Goal: Task Accomplishment & Management: Manage account settings

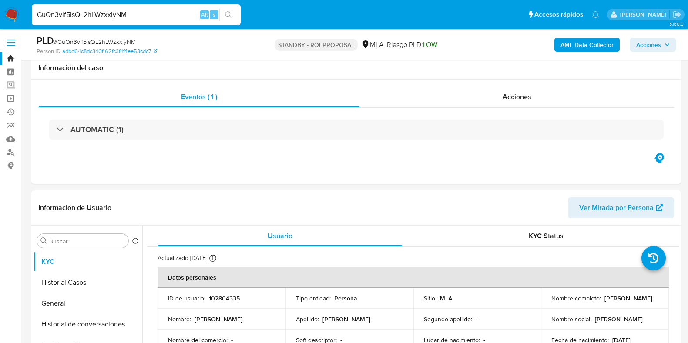
select select "10"
click at [114, 15] on input "GuQn3vif5lsQL2hLWzxxlyNM" at bounding box center [136, 14] width 209 height 11
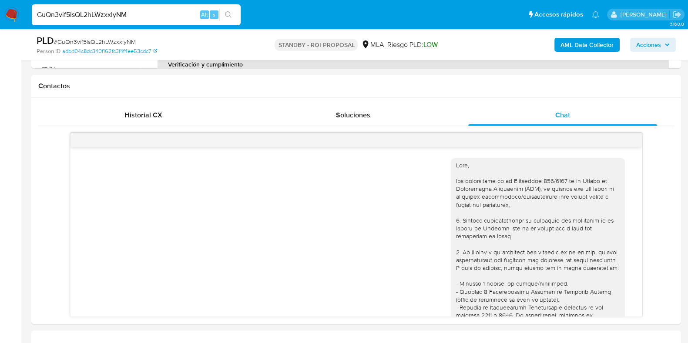
scroll to position [1352, 0]
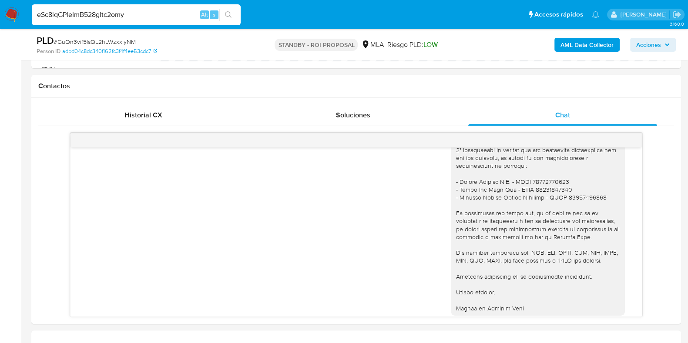
type input "eSc8lqGPleImB528gltc2omy"
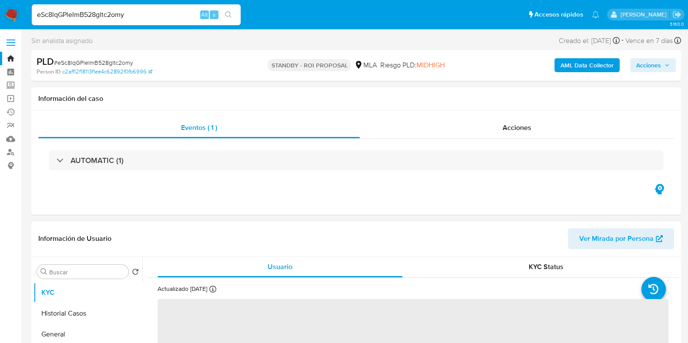
select select "10"
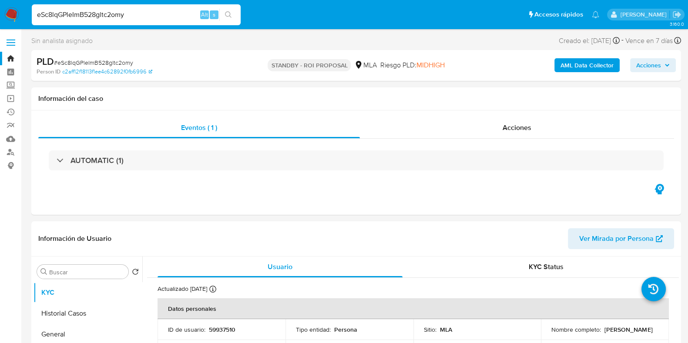
click at [233, 329] on p "59937510" at bounding box center [222, 330] width 27 height 8
copy p "59937510"
click at [604, 334] on p "Walter Ariel Cosacow" at bounding box center [628, 330] width 48 height 8
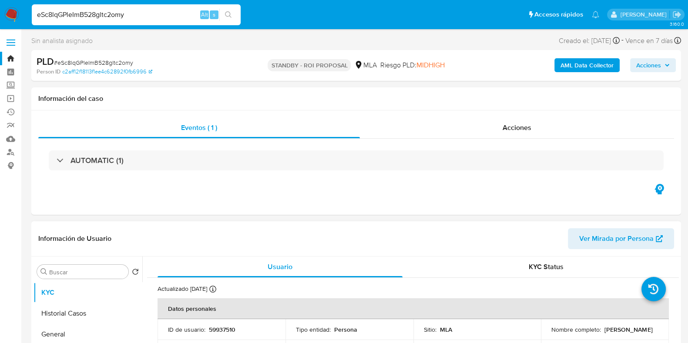
copy p "Cosacow"
click at [121, 60] on span "# eSc8lqGPleImB528gltc2omy" at bounding box center [93, 62] width 79 height 9
copy span "eSc8lqGPleImB528gltc2omy"
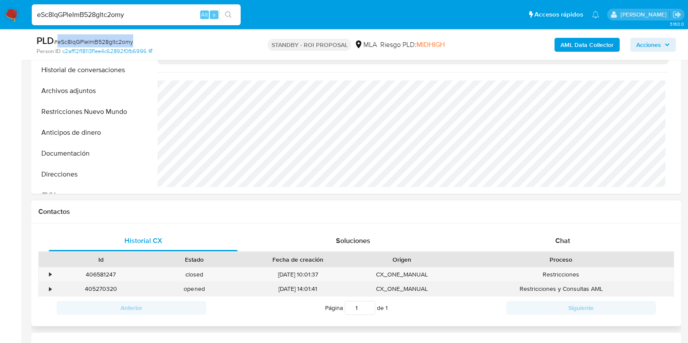
scroll to position [272, 0]
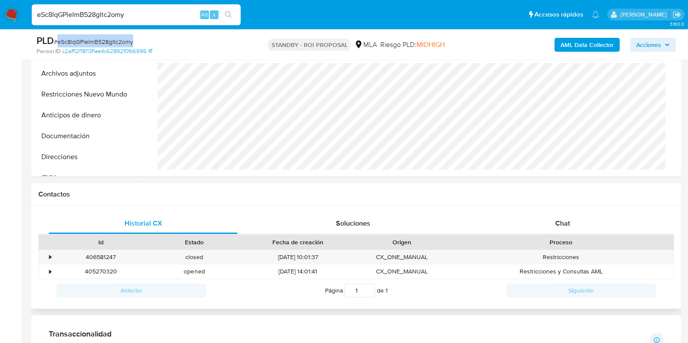
click at [568, 240] on div "Proceso" at bounding box center [561, 242] width 213 height 9
click at [565, 225] on span "Chat" at bounding box center [562, 223] width 15 height 10
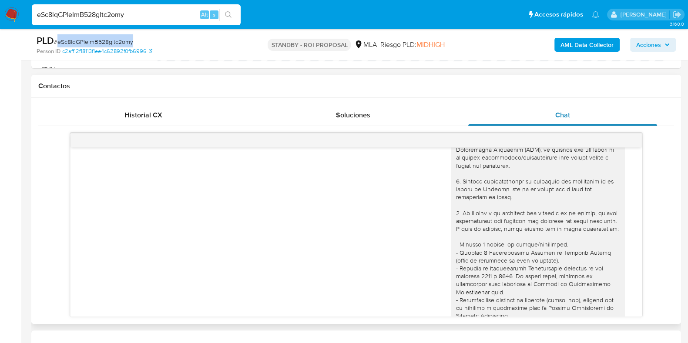
scroll to position [54, 0]
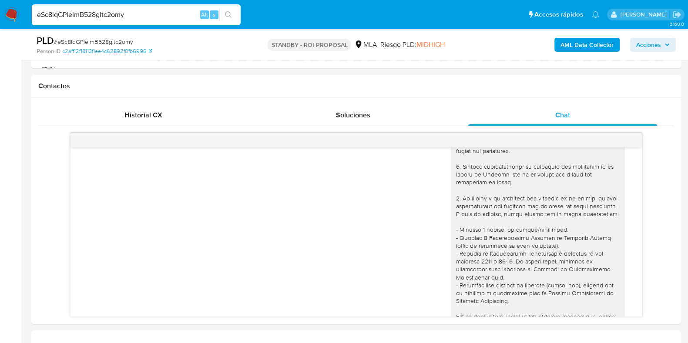
click at [96, 13] on input "eSc8lqGPleImB528gltc2omy" at bounding box center [136, 14] width 209 height 11
paste input "vlGhpOvKRbgX54NTP50zKpfq"
type input "vlGhpOvKRbgX54NTP50zKpfq"
click at [226, 15] on icon "search-icon" at bounding box center [228, 14] width 7 height 7
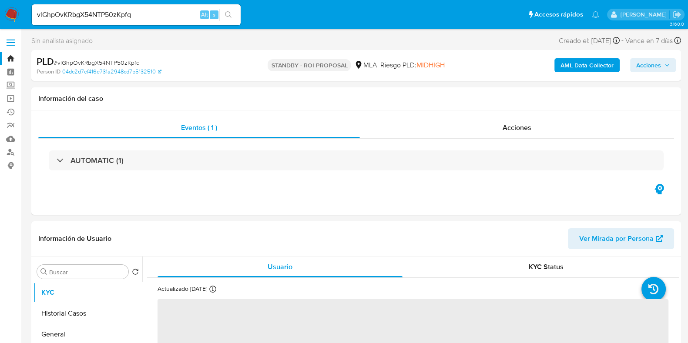
scroll to position [108, 0]
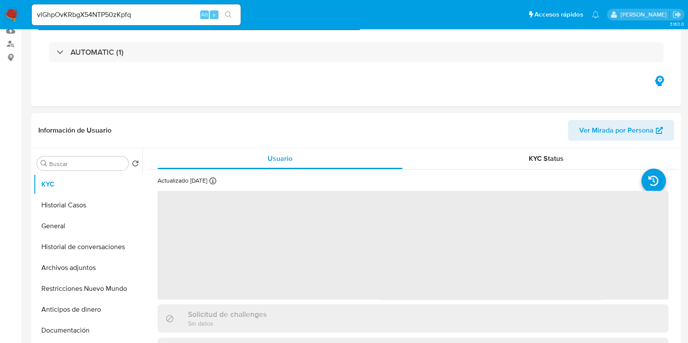
select select "10"
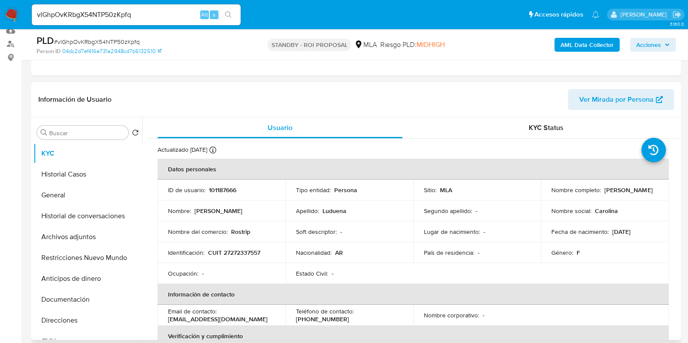
click at [218, 188] on p "101187666" at bounding box center [222, 190] width 27 height 8
copy p "101187666"
click at [604, 194] on p "Carolina Natalia Luduena" at bounding box center [628, 190] width 48 height 8
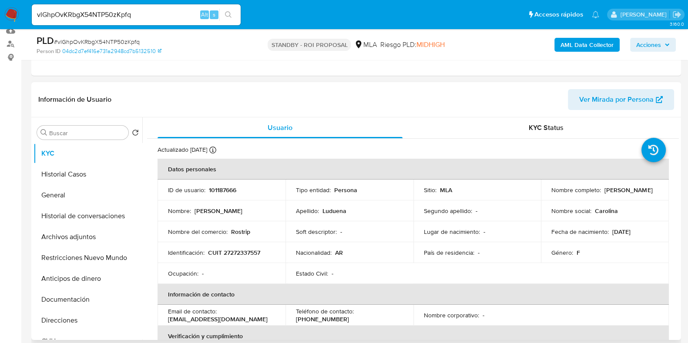
copy p "Luduena"
click at [117, 43] on span "# vlGhpOvKRbgX54NTP50zKpfq" at bounding box center [97, 41] width 86 height 9
copy span "vlGhpOvKRbgX54NTP50zKpfq"
click at [102, 13] on input "vlGhpOvKRbgX54NTP50zKpfq" at bounding box center [136, 14] width 209 height 11
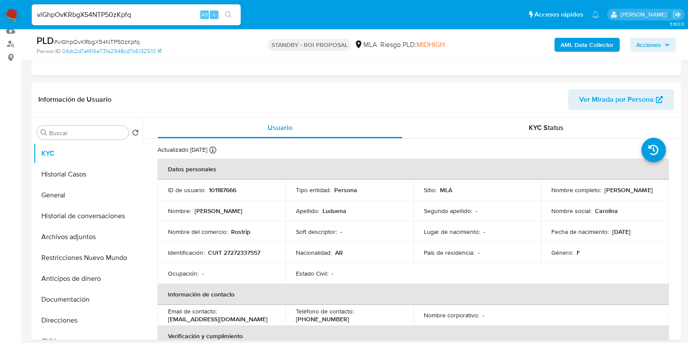
click at [102, 13] on input "vlGhpOvKRbgX54NTP50zKpfq" at bounding box center [136, 14] width 209 height 11
paste input "0yUW9dIGctXvNR8qz3eOgawD"
type input "0yUW9dIGctXvNR8qz3eOgawD"
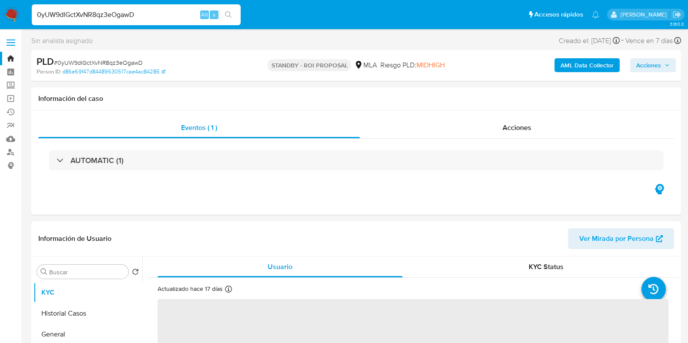
select select "10"
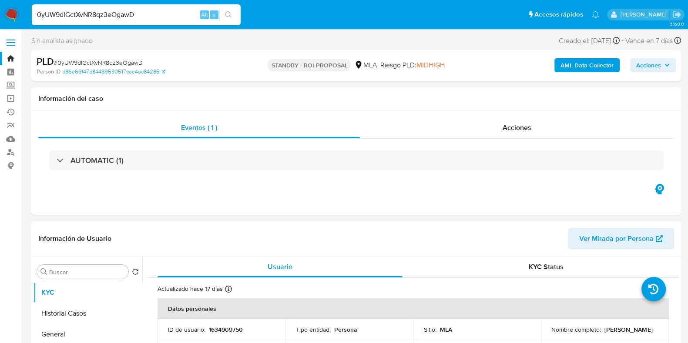
click at [223, 328] on p "1634909750" at bounding box center [226, 330] width 34 height 8
copy p "1634909750"
click at [106, 12] on input "0yUW9dIGctXvNR8qz3eOgawD" at bounding box center [136, 14] width 209 height 11
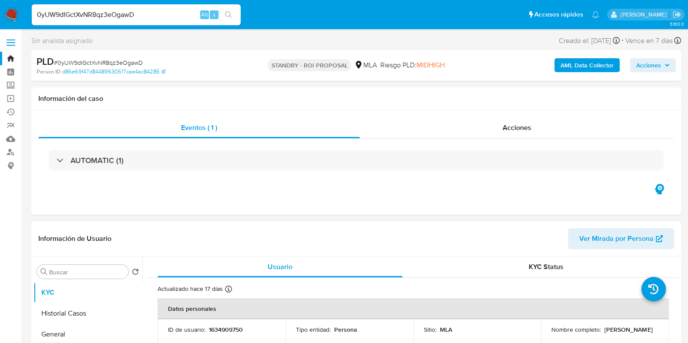
paste input "vlGhpOvKRbgX54NTP50zKpfq"
type input "vlGhpOvKRbgX54NTP50zKpfq"
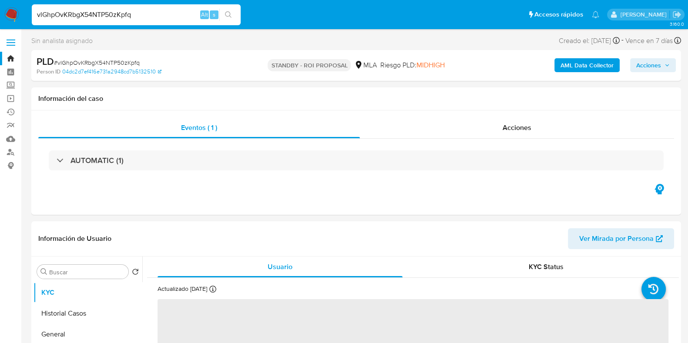
select select "10"
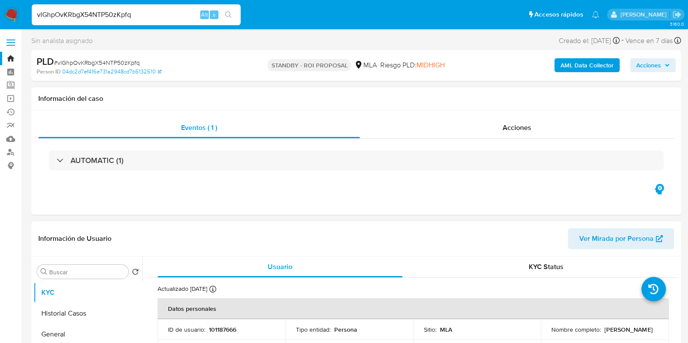
click at [230, 332] on p "101187666" at bounding box center [222, 330] width 27 height 8
copy p "101187666"
click at [109, 62] on span "# vlGhpOvKRbgX54NTP50zKpfq" at bounding box center [97, 62] width 86 height 9
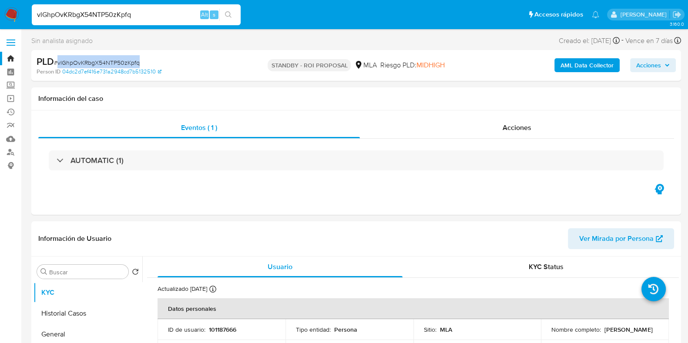
copy span "vlGhpOvKRbgX54NTP50zKpfq"
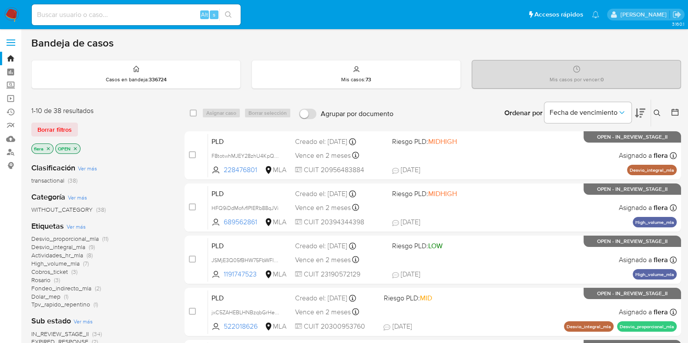
click at [655, 110] on icon at bounding box center [657, 113] width 7 height 7
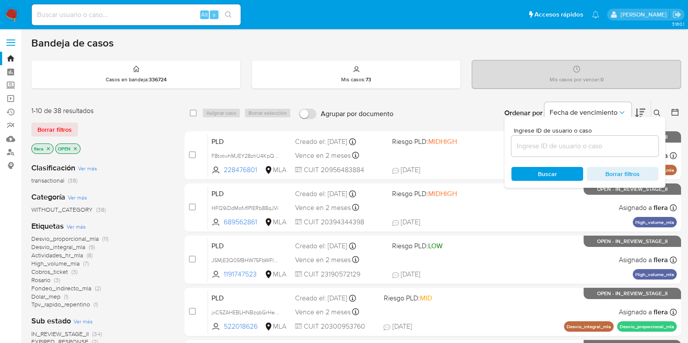
click at [576, 147] on input at bounding box center [584, 146] width 147 height 11
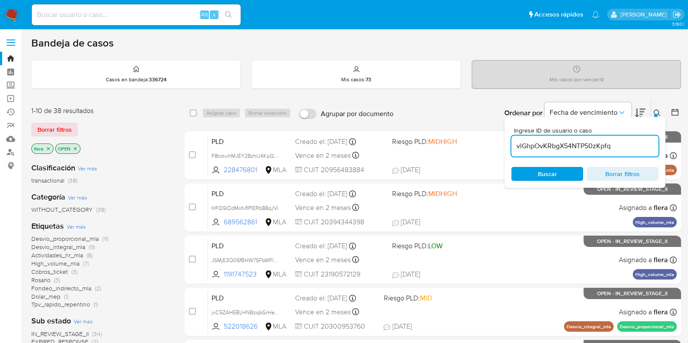
type input "vlGhpOvKRbgX54NTP50zKpfq"
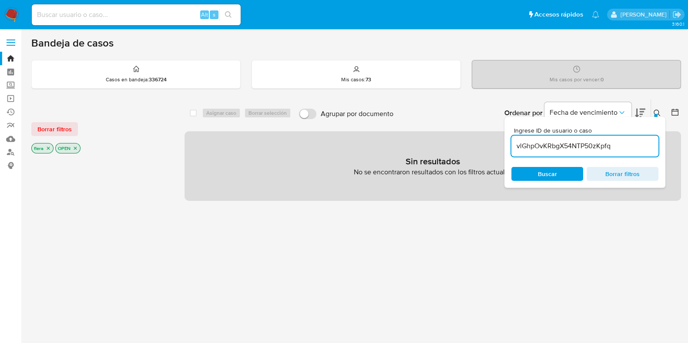
click at [78, 147] on p "OPEN" at bounding box center [68, 149] width 24 height 10
click at [74, 149] on icon "close-filter" at bounding box center [75, 148] width 5 height 5
click at [50, 148] on icon "close-filter" at bounding box center [48, 148] width 5 height 5
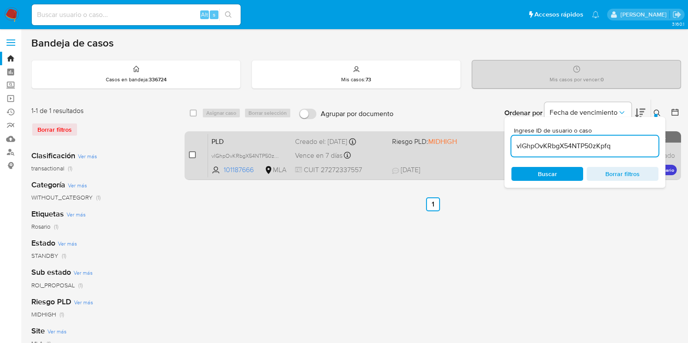
click at [194, 152] on input "checkbox" at bounding box center [192, 154] width 7 height 7
checkbox input "true"
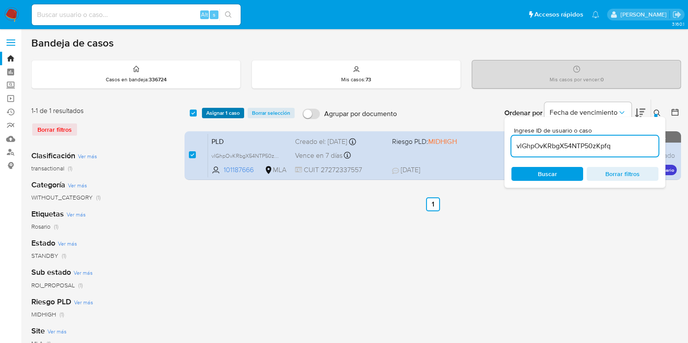
click at [222, 110] on span "Asignar 1 caso" at bounding box center [223, 113] width 34 height 9
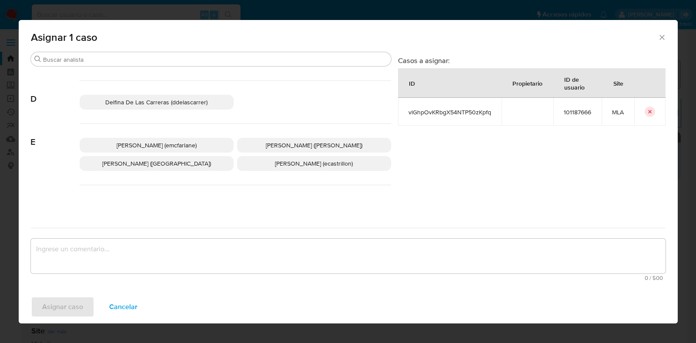
scroll to position [163, 0]
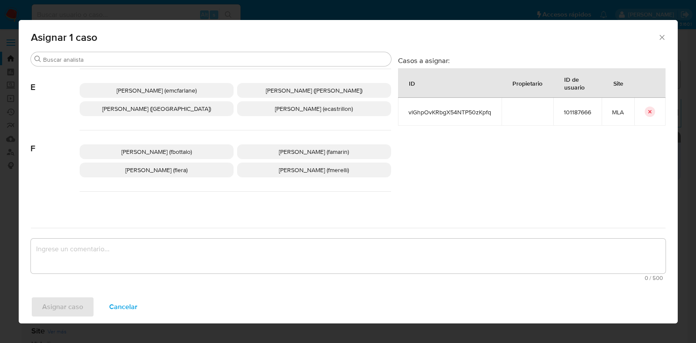
click at [162, 171] on span "Florencia Cecilia Lera (flera)" at bounding box center [156, 170] width 62 height 9
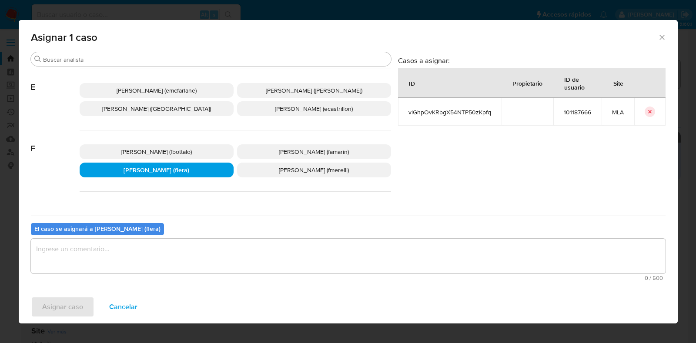
click at [159, 251] on textarea "assign-modal" at bounding box center [348, 256] width 635 height 35
click at [85, 312] on button "Asignar caso" at bounding box center [63, 307] width 64 height 21
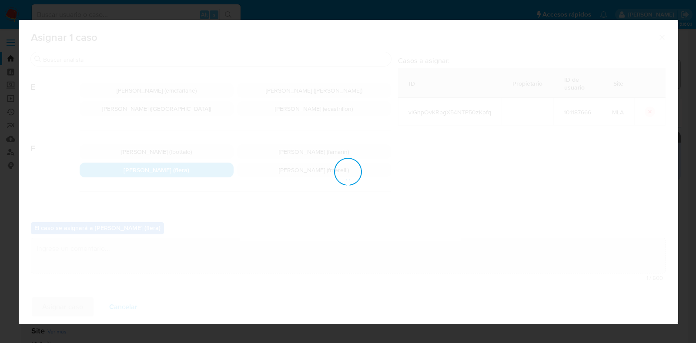
checkbox input "false"
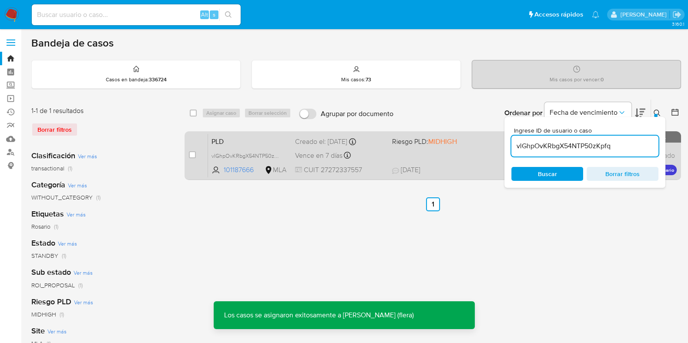
click at [245, 144] on span "PLD" at bounding box center [250, 140] width 77 height 11
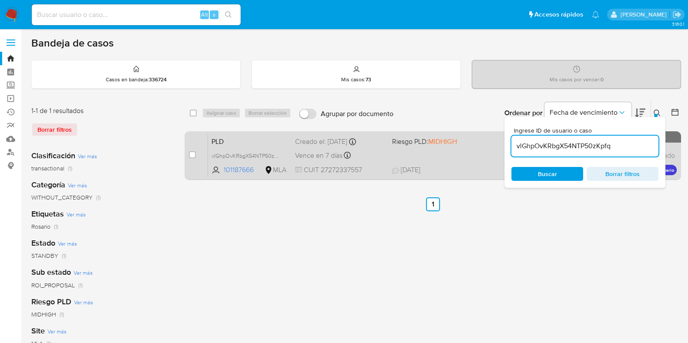
click at [257, 141] on span "PLD" at bounding box center [250, 140] width 77 height 11
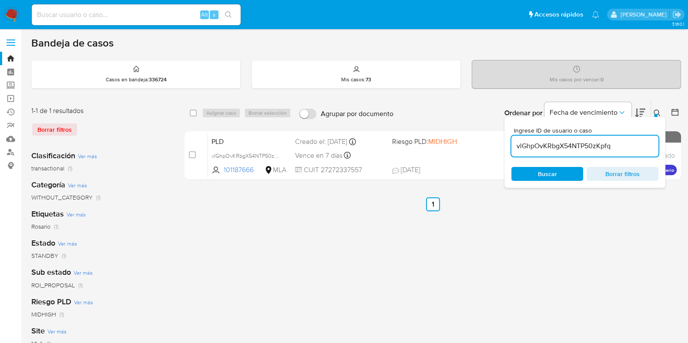
click at [588, 145] on input "vlGhpOvKRbgX54NTP50zKpfq" at bounding box center [584, 146] width 147 height 11
paste input "aRFjZ5d8YeKtwC7Ff018Qd5r"
type input "aRFjZ5d8YeKtwC7Ff018Qd5r"
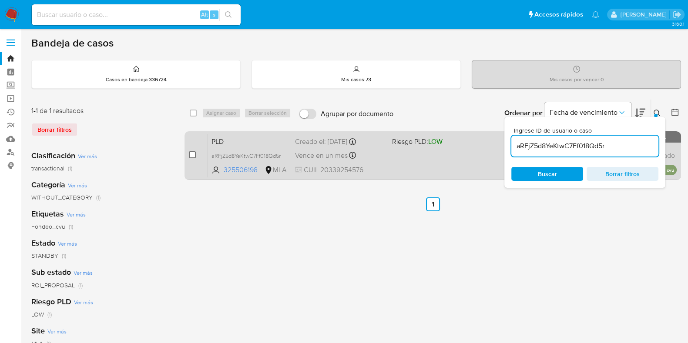
click at [194, 151] on input "checkbox" at bounding box center [192, 154] width 7 height 7
checkbox input "true"
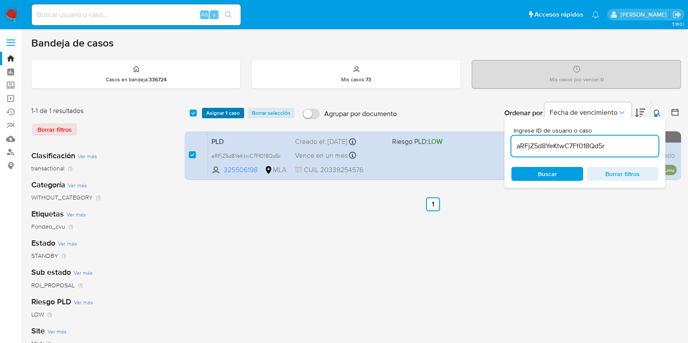
click at [225, 109] on span "Asignar 1 caso" at bounding box center [223, 113] width 34 height 9
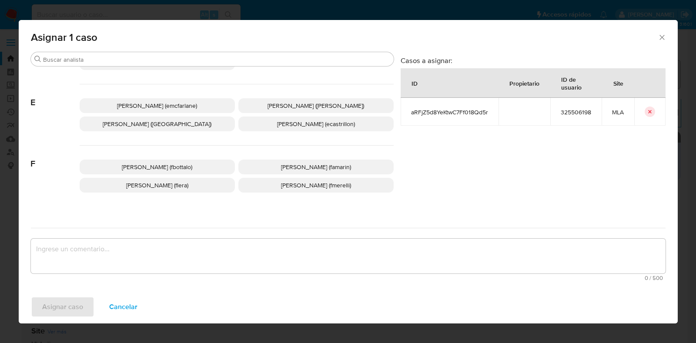
scroll to position [163, 0]
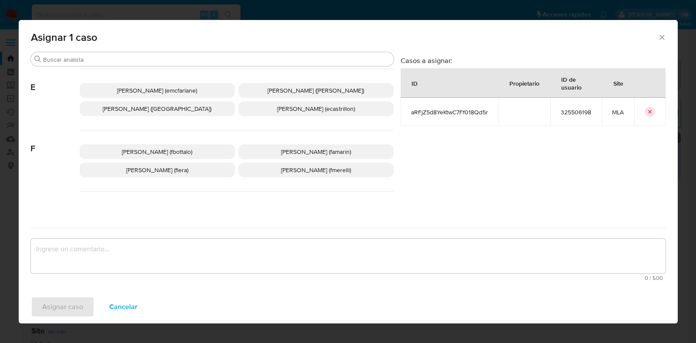
click at [174, 170] on span "Florencia Cecilia Lera (flera)" at bounding box center [157, 170] width 62 height 9
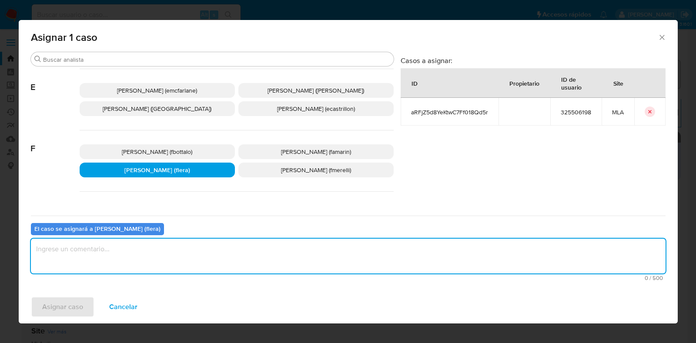
click at [158, 251] on textarea "assign-modal" at bounding box center [348, 256] width 635 height 35
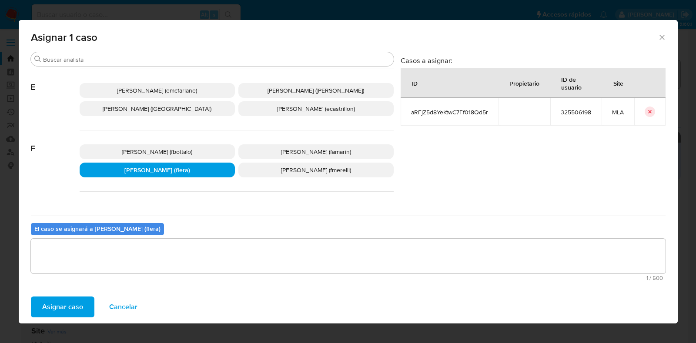
click at [59, 299] on span "Asignar caso" at bounding box center [62, 307] width 41 height 19
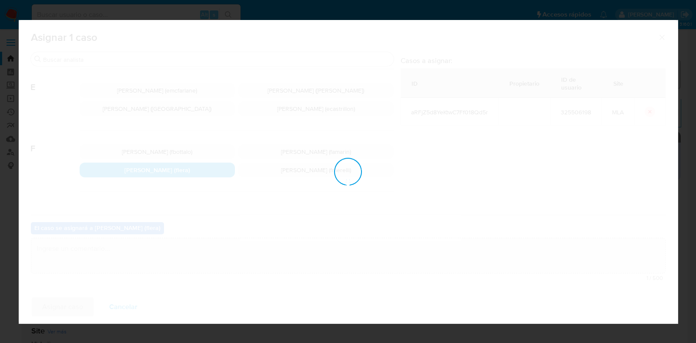
checkbox input "false"
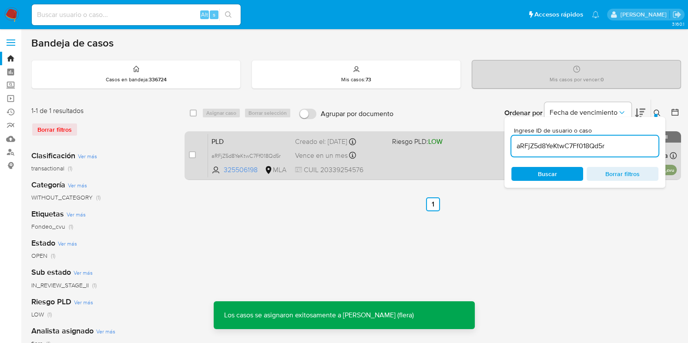
click at [246, 144] on span "PLD" at bounding box center [250, 140] width 77 height 11
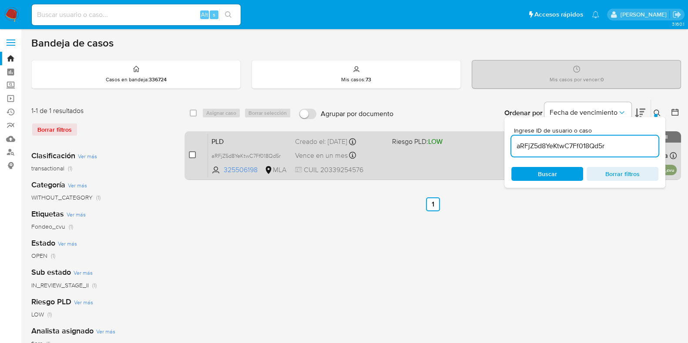
click at [191, 155] on input "checkbox" at bounding box center [192, 154] width 7 height 7
checkbox input "true"
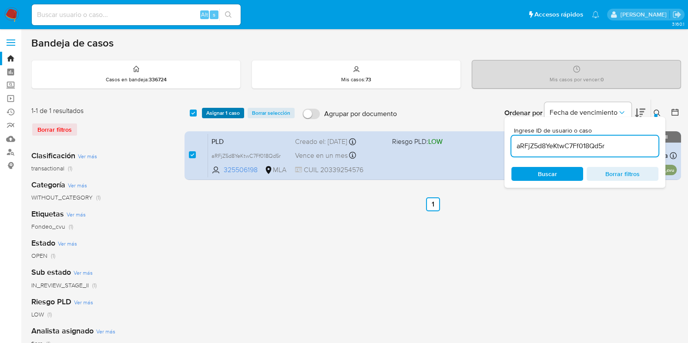
click at [215, 113] on span "Asignar 1 caso" at bounding box center [223, 113] width 34 height 9
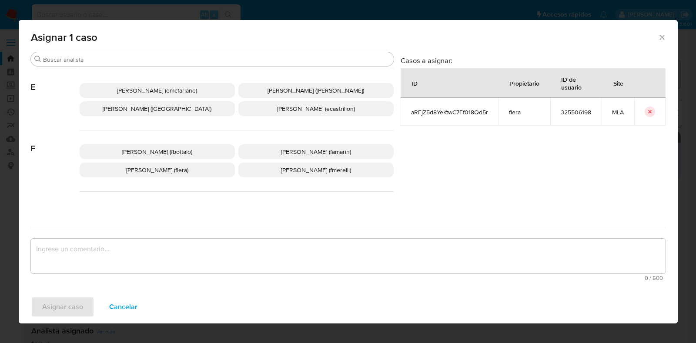
click at [170, 171] on span "Florencia Cecilia Lera (flera)" at bounding box center [157, 170] width 62 height 9
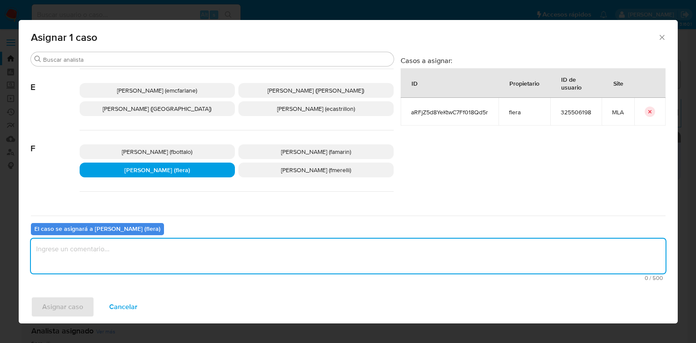
click at [130, 252] on textarea "assign-modal" at bounding box center [348, 256] width 635 height 35
click at [64, 312] on span "Asignar caso" at bounding box center [62, 307] width 41 height 19
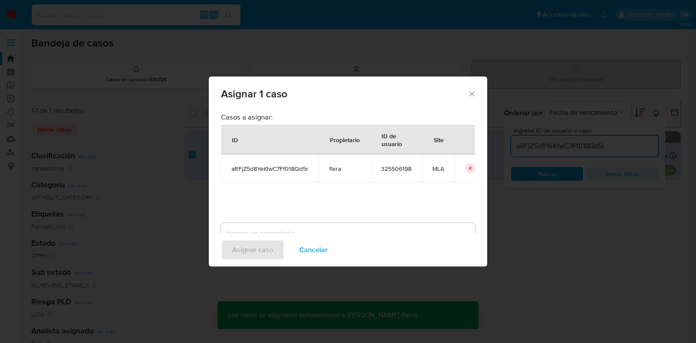
checkbox input "false"
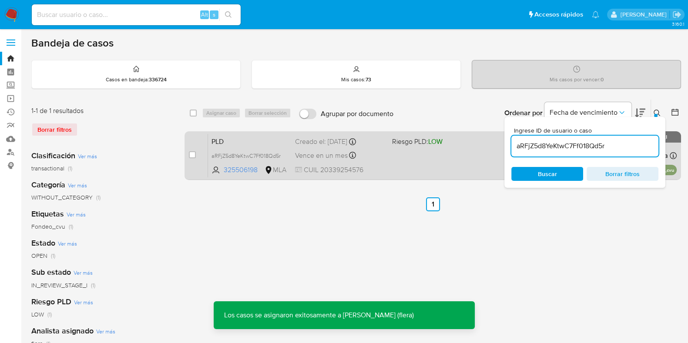
click at [249, 140] on span "PLD" at bounding box center [250, 140] width 77 height 11
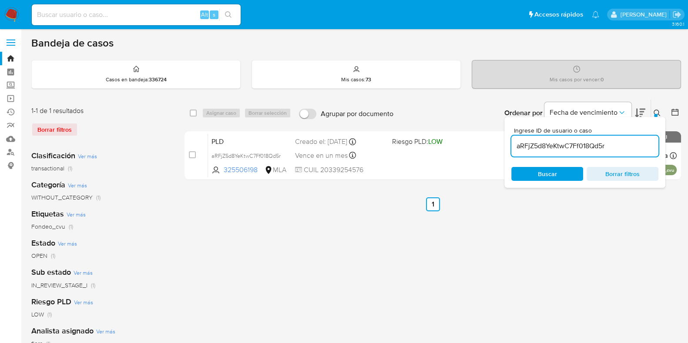
click at [559, 143] on input "aRFjZ5d8YeKtwC7Ff018Qd5r" at bounding box center [584, 146] width 147 height 11
paste input "em5EuZZO5ASpI921ZVEqPlrp"
type input "em5EuZZO5ASpI921ZVEqPlrp"
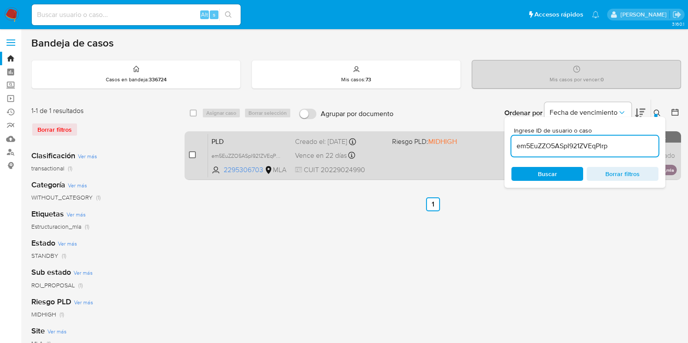
click at [193, 151] on input "checkbox" at bounding box center [192, 154] width 7 height 7
checkbox input "true"
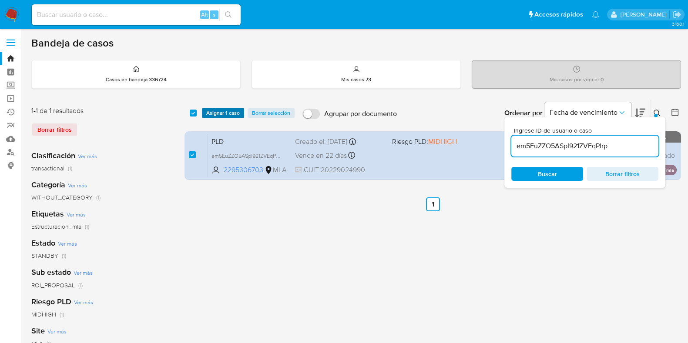
click at [226, 113] on span "Asignar 1 caso" at bounding box center [223, 113] width 34 height 9
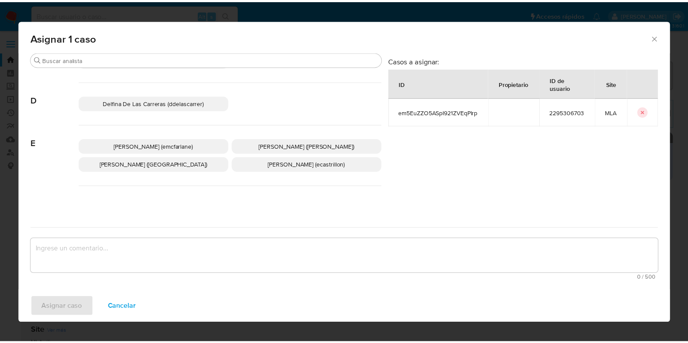
scroll to position [163, 0]
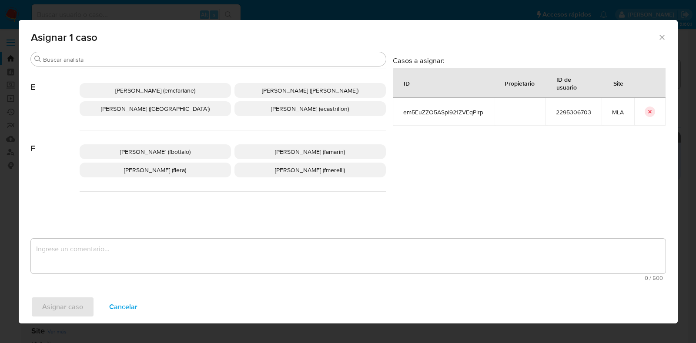
click at [154, 168] on span "Florencia Cecilia Lera (flera)" at bounding box center [155, 170] width 62 height 9
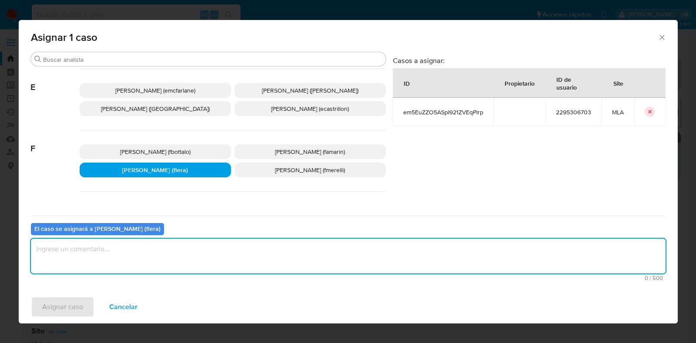
click at [146, 257] on textarea "assign-modal" at bounding box center [348, 256] width 635 height 35
click at [67, 304] on span "Asignar caso" at bounding box center [62, 307] width 41 height 19
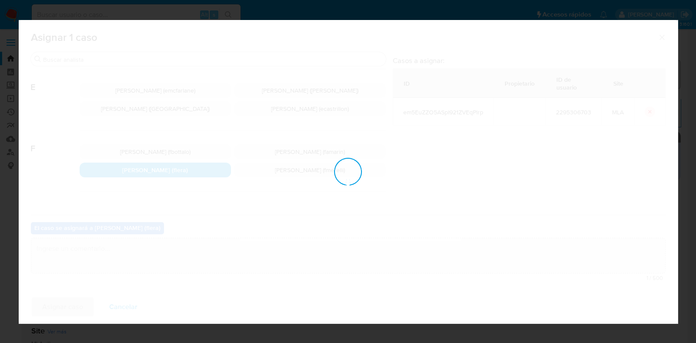
checkbox input "false"
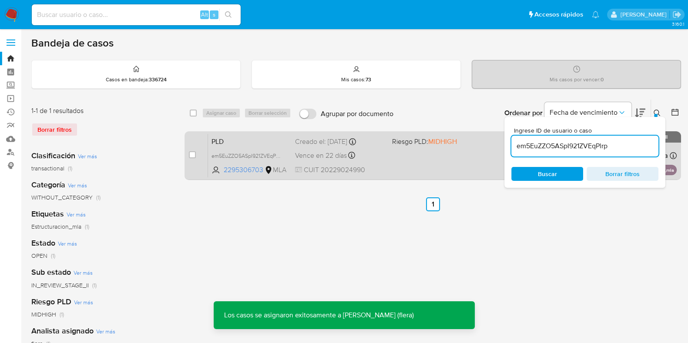
click at [243, 136] on span "PLD" at bounding box center [250, 140] width 77 height 11
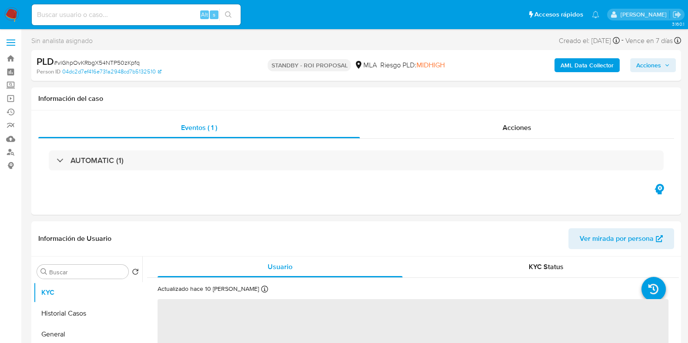
select select "10"
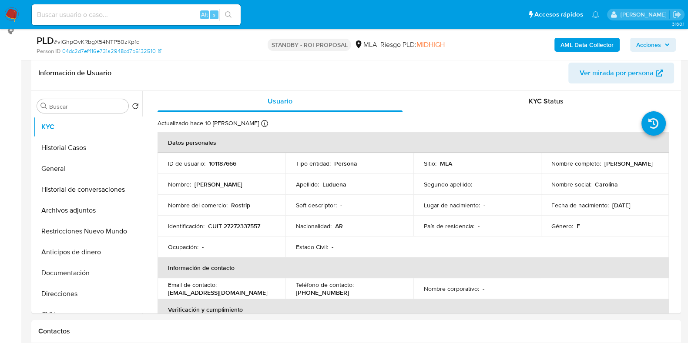
scroll to position [163, 0]
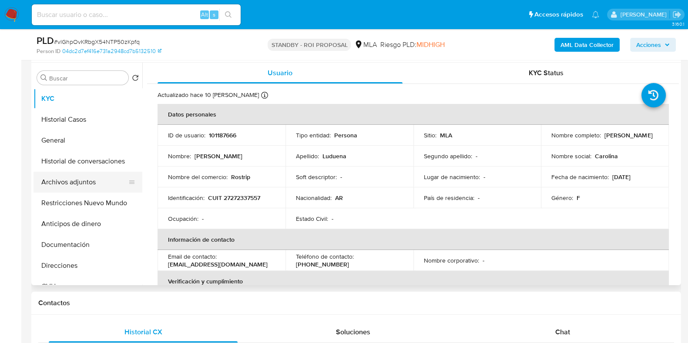
click at [67, 184] on button "Archivos adjuntos" at bounding box center [85, 182] width 102 height 21
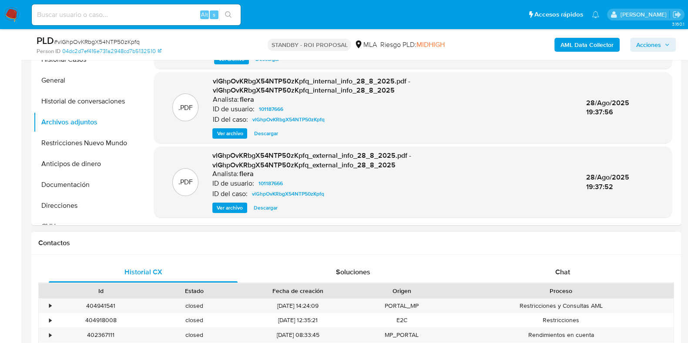
scroll to position [272, 0]
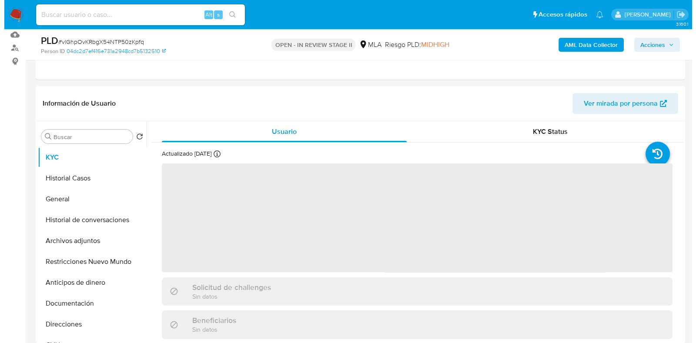
scroll to position [108, 0]
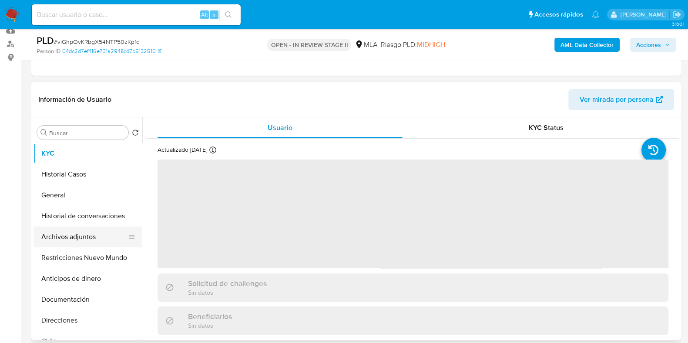
select select "10"
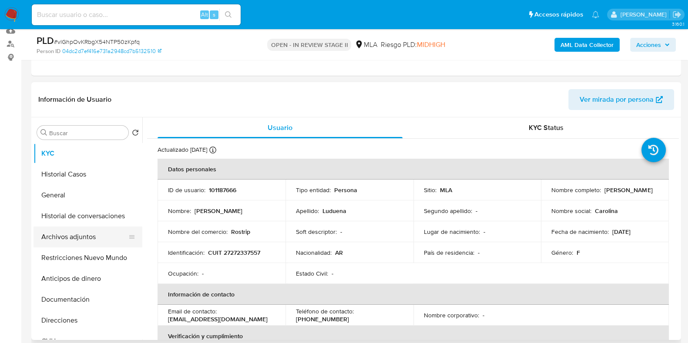
click at [59, 240] on button "Archivos adjuntos" at bounding box center [85, 237] width 102 height 21
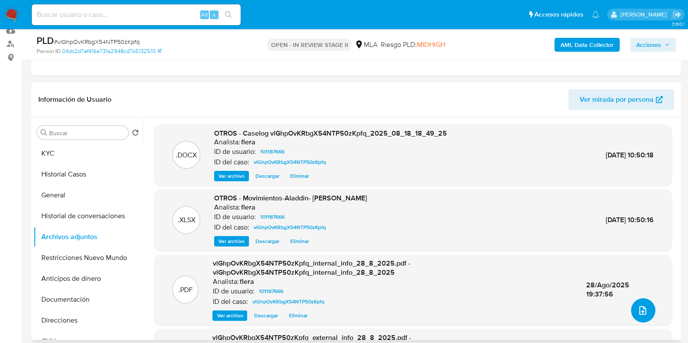
click at [638, 308] on icon "upload-file" at bounding box center [643, 311] width 10 height 10
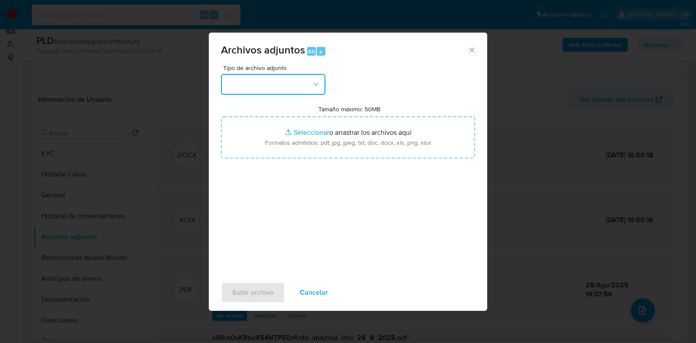
click at [250, 81] on button "button" at bounding box center [273, 84] width 104 height 21
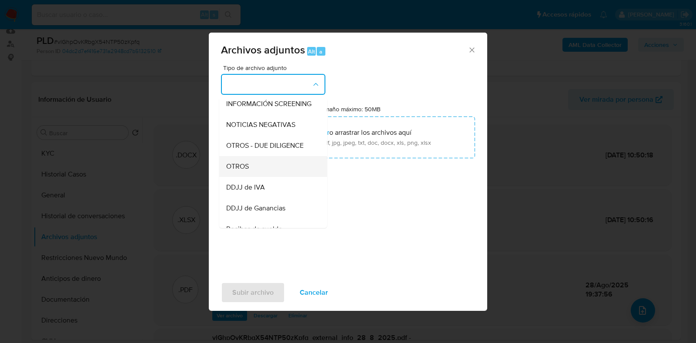
click at [268, 173] on div "OTROS" at bounding box center [270, 166] width 89 height 21
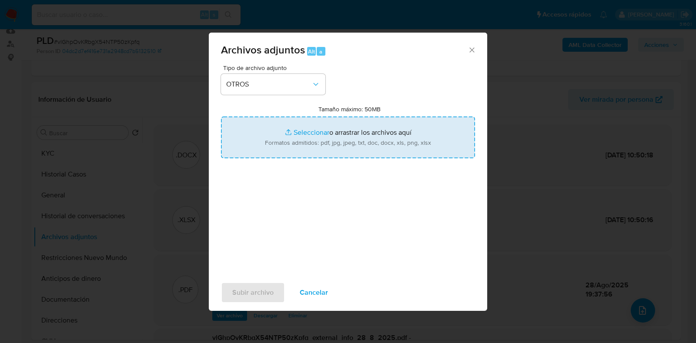
type input "C:\fakepath\Recibo agosto 2025 I.png"
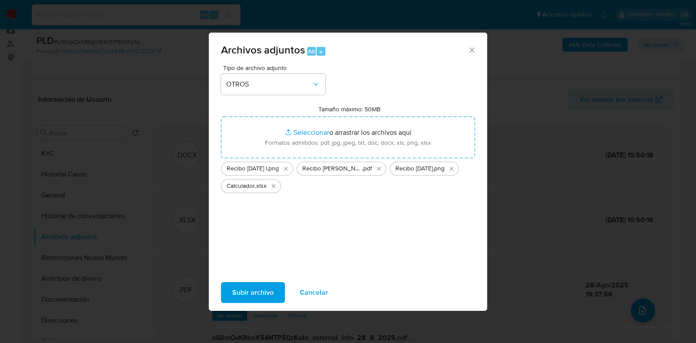
click at [261, 294] on span "Subir archivo" at bounding box center [252, 292] width 41 height 19
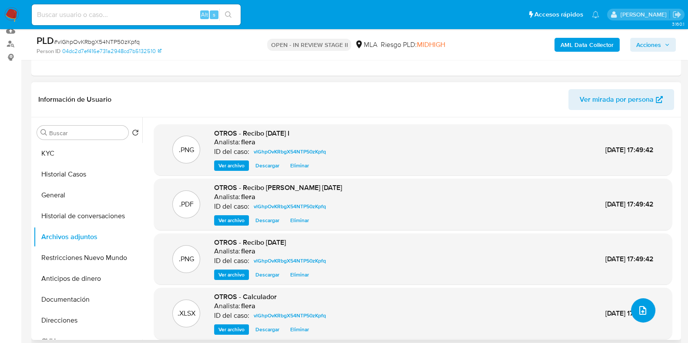
click at [642, 313] on icon "upload-file" at bounding box center [643, 311] width 10 height 10
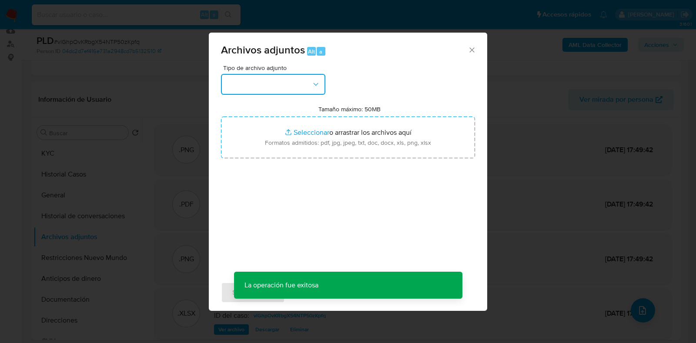
click at [278, 84] on button "button" at bounding box center [273, 84] width 104 height 21
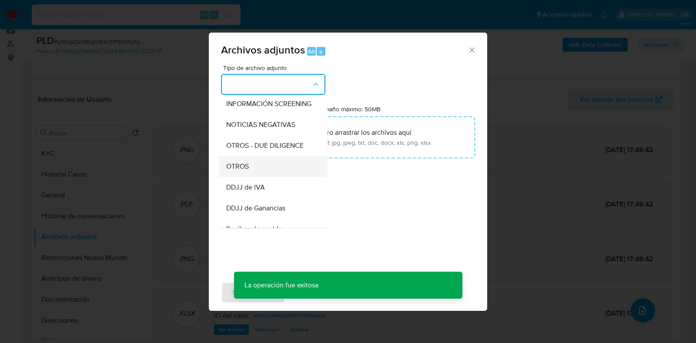
click at [265, 170] on div "OTROS" at bounding box center [270, 166] width 89 height 21
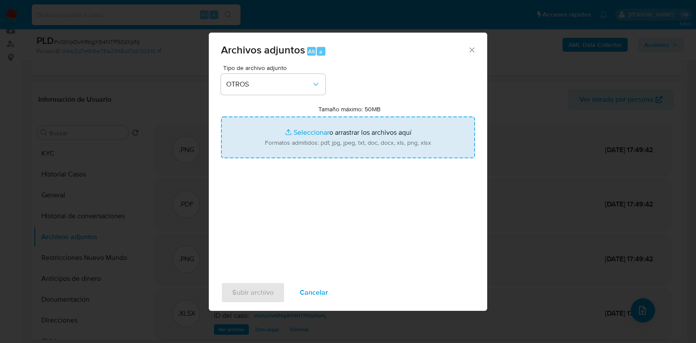
type input "C:\fakepath\Recibo junio 2025 I.jpg"
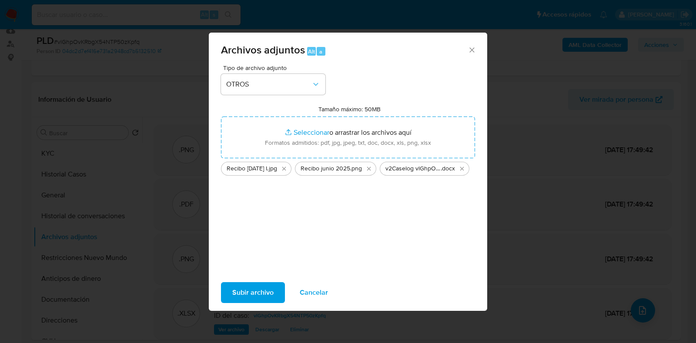
click at [268, 289] on span "Subir archivo" at bounding box center [252, 292] width 41 height 19
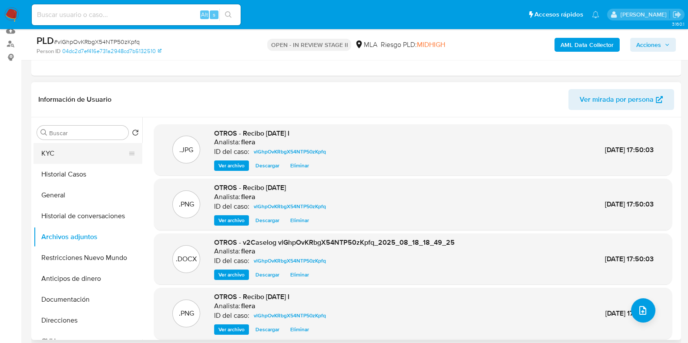
click at [54, 151] on button "KYC" at bounding box center [85, 153] width 102 height 21
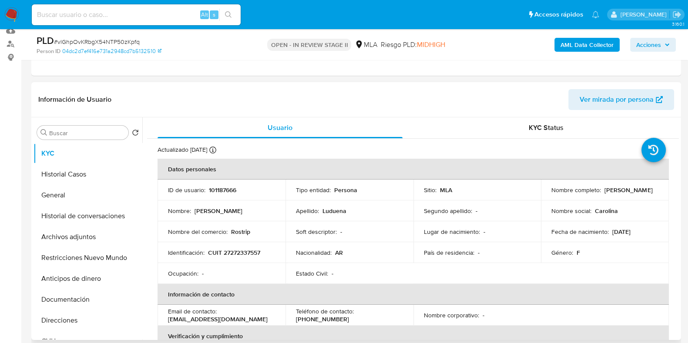
scroll to position [0, 0]
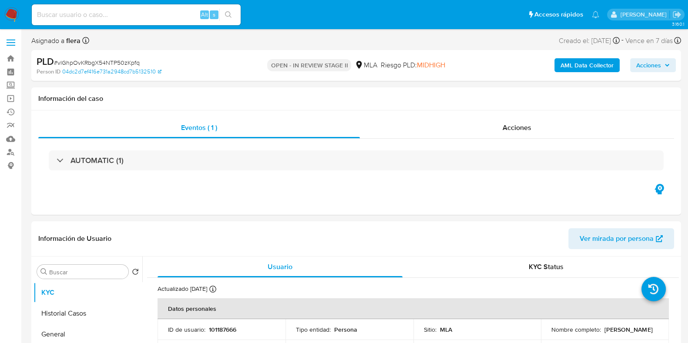
click at [648, 67] on span "Acciones" at bounding box center [648, 65] width 25 height 14
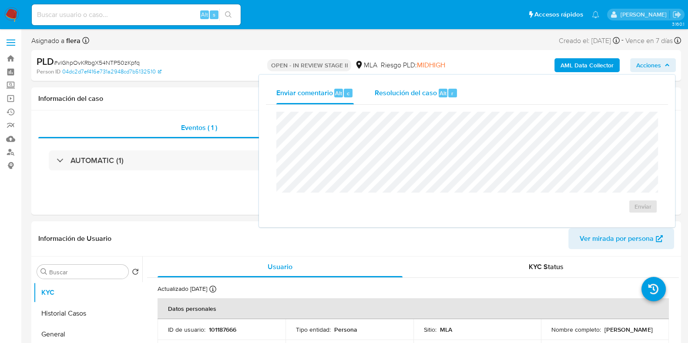
click at [371, 104] on button "Resolución del caso Alt r" at bounding box center [416, 93] width 104 height 23
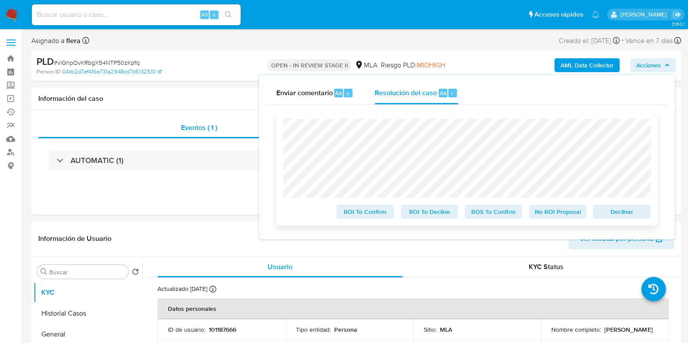
click at [622, 215] on span "Declinar" at bounding box center [621, 212] width 45 height 12
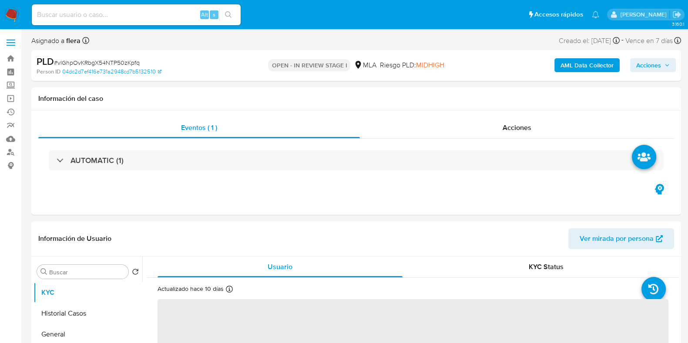
click at [660, 60] on span "Acciones" at bounding box center [648, 65] width 25 height 14
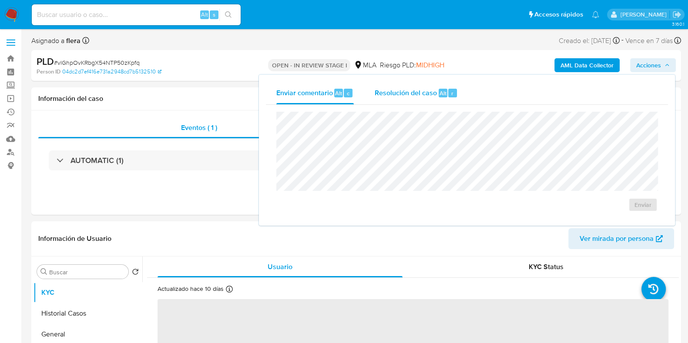
select select "10"
click at [416, 93] on span "Resolución del caso" at bounding box center [406, 93] width 62 height 10
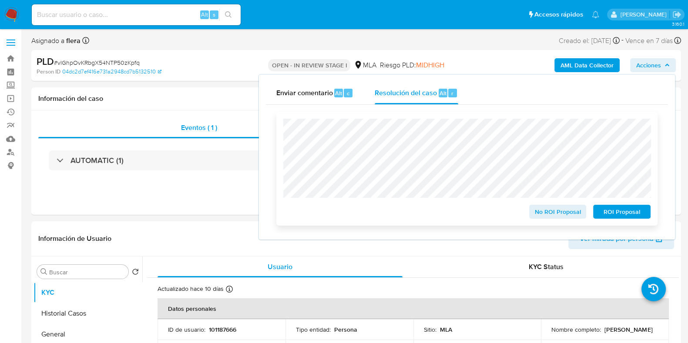
click at [618, 215] on span "ROI Proposal" at bounding box center [621, 212] width 45 height 12
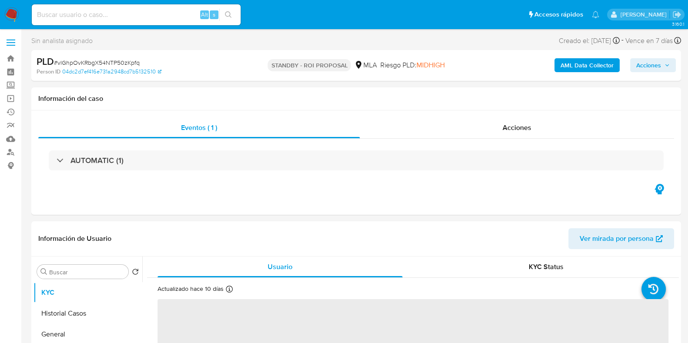
select select "10"
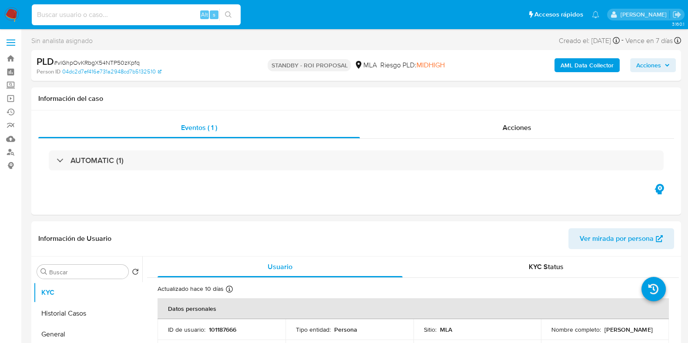
click at [93, 16] on input at bounding box center [136, 14] width 209 height 11
paste input "aRFjZ5d8YeKtwC7Ff018Qd5r"
type input "aRFjZ5d8YeKtwC7Ff018Qd5r"
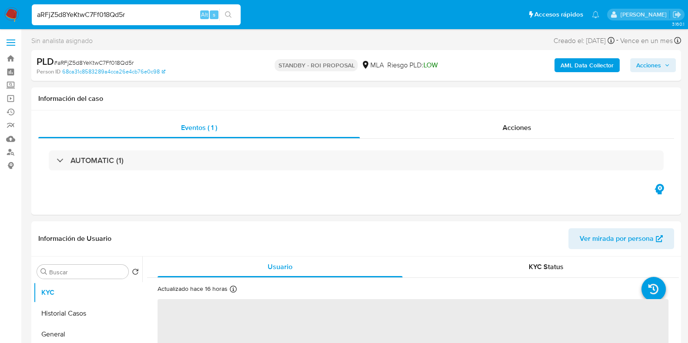
select select "10"
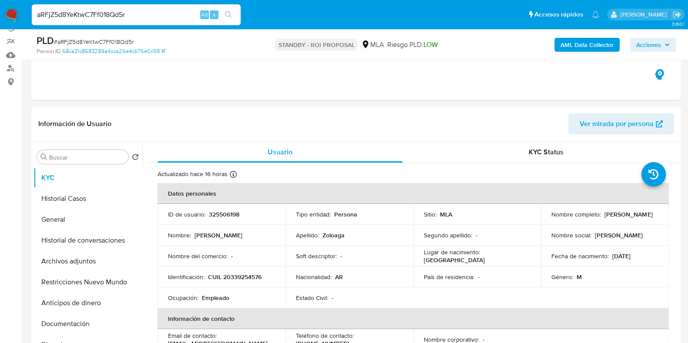
scroll to position [108, 0]
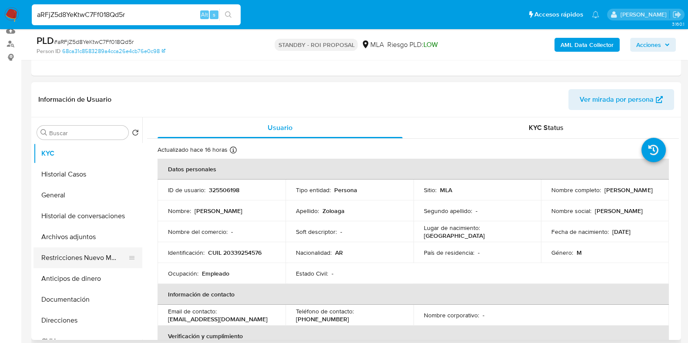
click at [61, 259] on button "Restricciones Nuevo Mundo" at bounding box center [85, 258] width 102 height 21
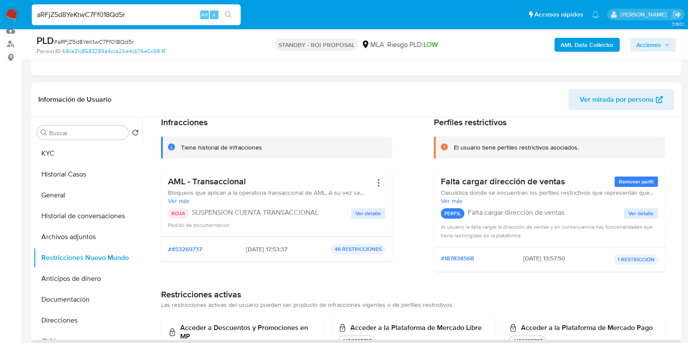
scroll to position [54, 0]
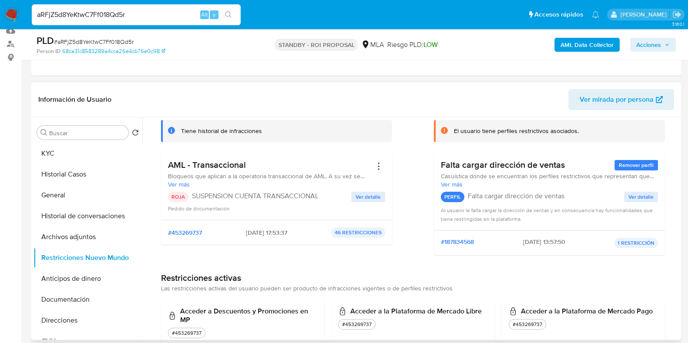
click at [361, 198] on span "Ver detalle" at bounding box center [368, 197] width 25 height 9
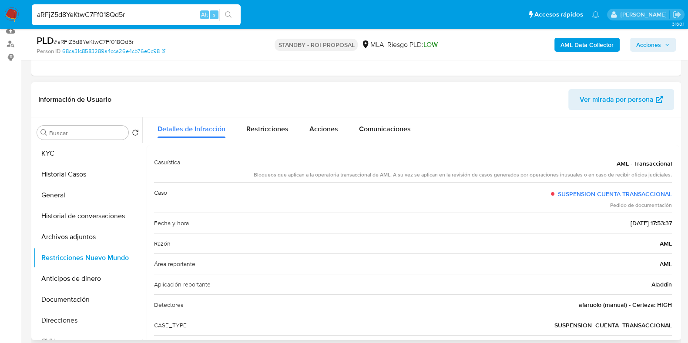
scroll to position [0, 0]
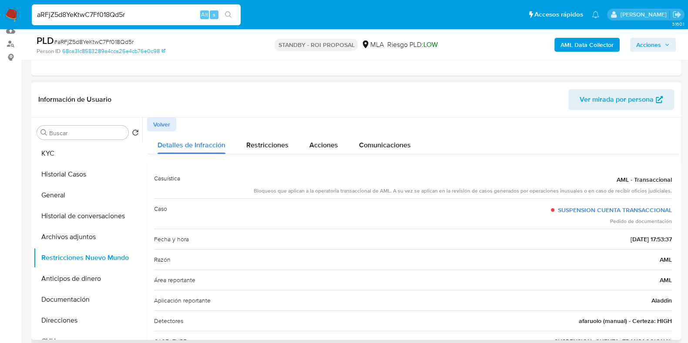
drag, startPoint x: 610, startPoint y: 238, endPoint x: 642, endPoint y: 240, distance: 32.3
click at [642, 240] on span "01/09/2025 - 17:53:37" at bounding box center [651, 239] width 41 height 9
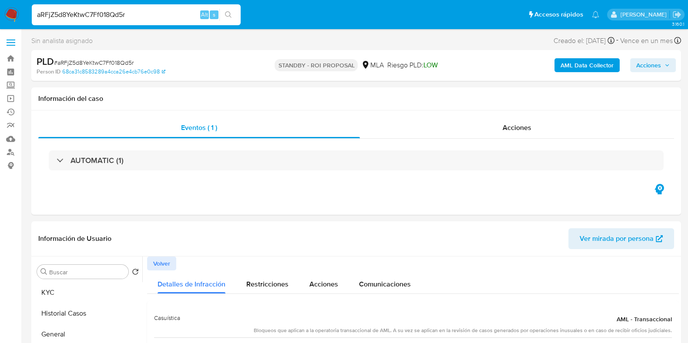
click at [108, 60] on span "# aRFjZ5d8YeKtwC7Ff018Qd5r" at bounding box center [94, 62] width 80 height 9
copy span "aRFjZ5d8YeKtwC7Ff018Qd5r"
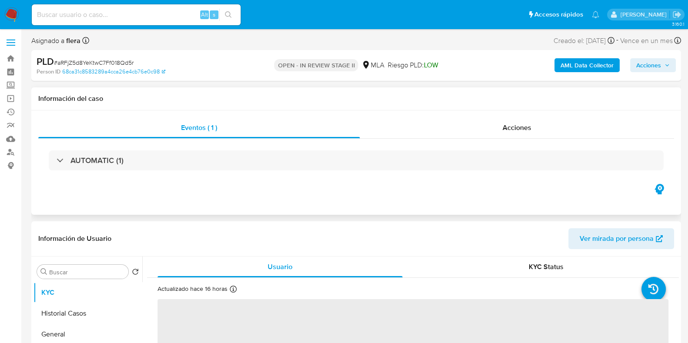
select select "10"
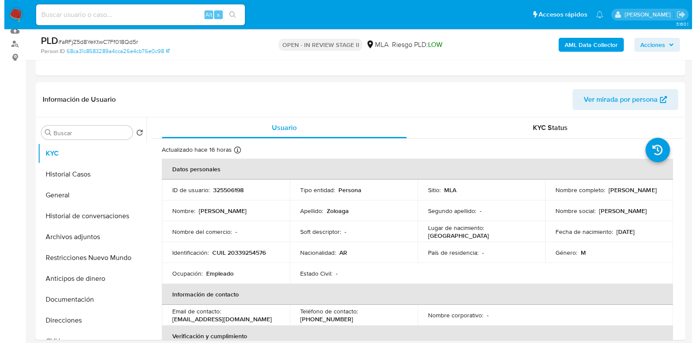
scroll to position [108, 0]
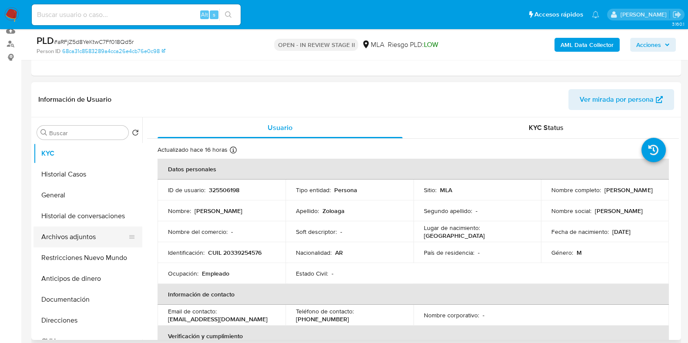
click at [66, 238] on button "Archivos adjuntos" at bounding box center [85, 237] width 102 height 21
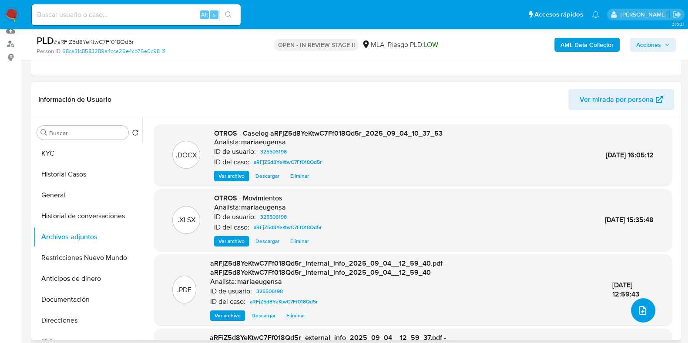
click at [644, 310] on icon "upload-file" at bounding box center [643, 311] width 10 height 10
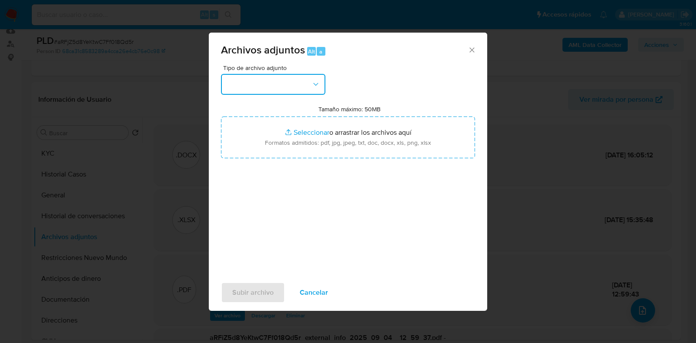
click at [246, 81] on button "button" at bounding box center [273, 84] width 104 height 21
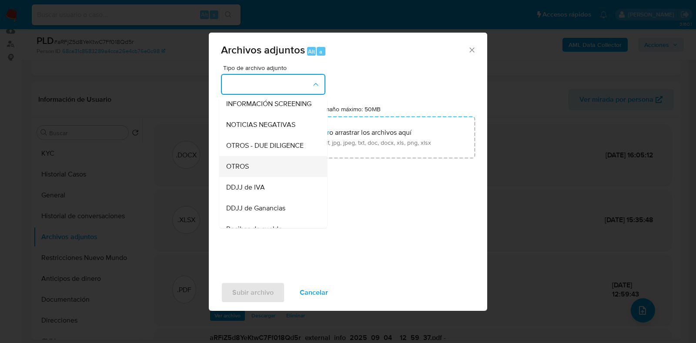
click at [262, 172] on div "OTROS" at bounding box center [270, 166] width 89 height 21
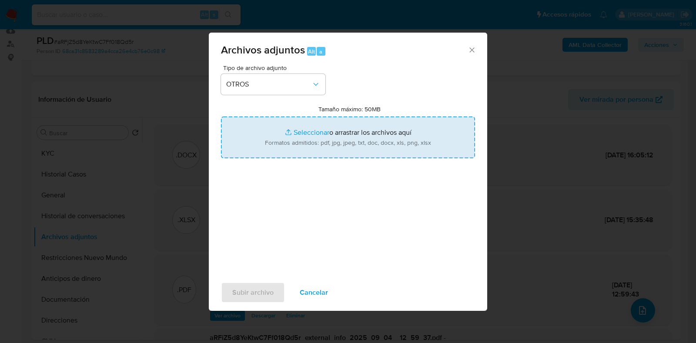
type input "C:\fakepath\v2Caselog aRFjZ5d8YeKtwC7Ff018Qd5r_2025_09_04_10_37_53- COMPLEMENTA…"
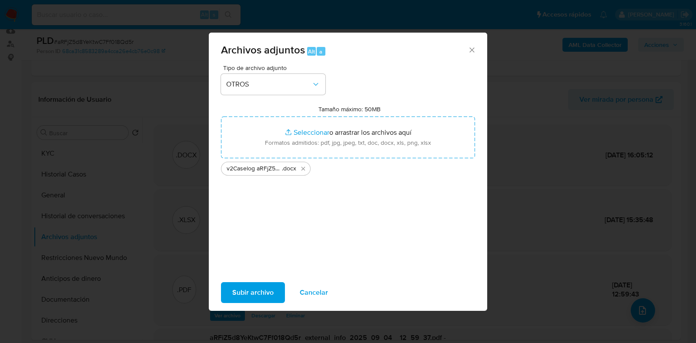
click at [248, 293] on span "Subir archivo" at bounding box center [252, 292] width 41 height 19
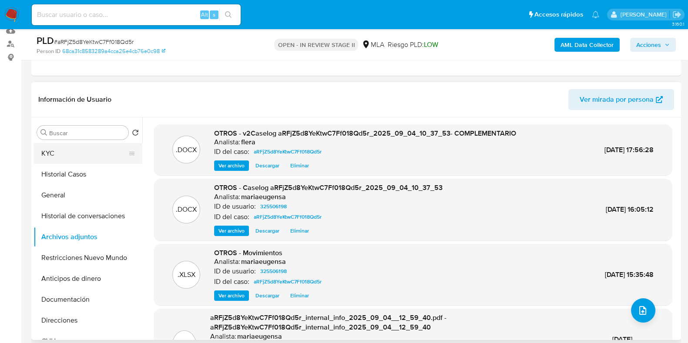
click at [36, 147] on button "KYC" at bounding box center [85, 153] width 102 height 21
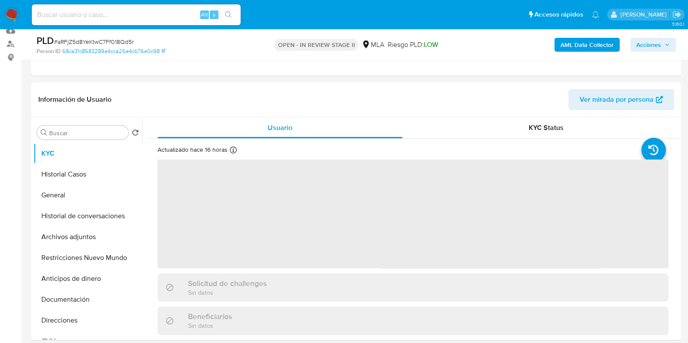
click at [661, 42] on span "Acciones" at bounding box center [648, 45] width 25 height 14
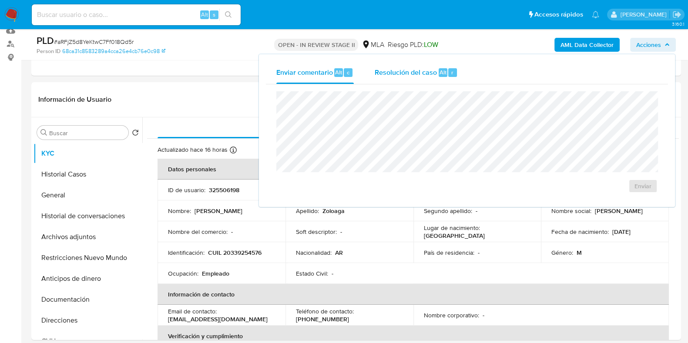
click at [448, 75] on div "r" at bounding box center [452, 72] width 9 height 9
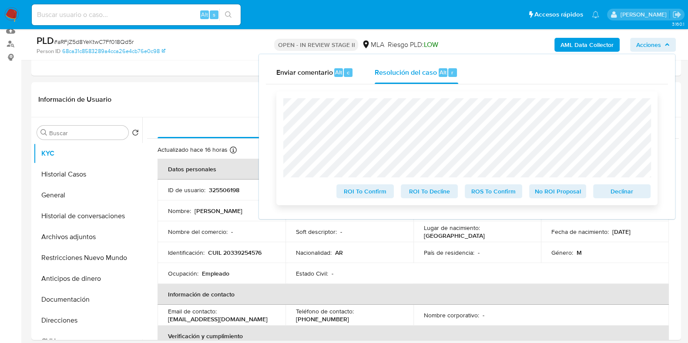
click at [617, 190] on span "Declinar" at bounding box center [621, 191] width 45 height 12
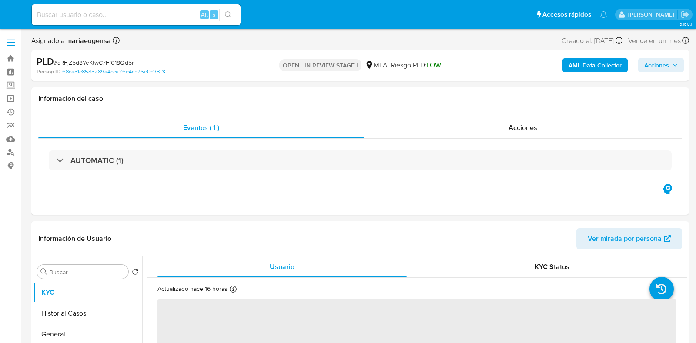
select select "10"
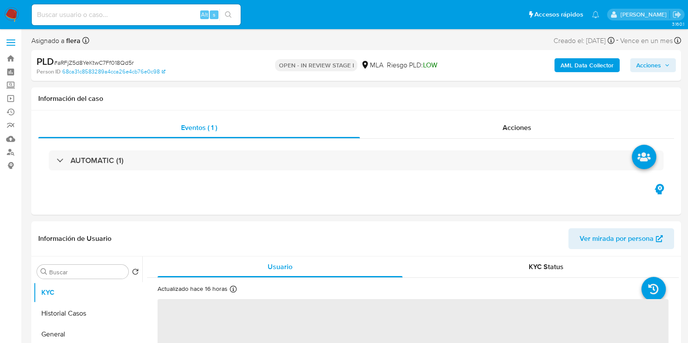
select select "10"
click at [666, 66] on icon "button" at bounding box center [667, 65] width 5 height 5
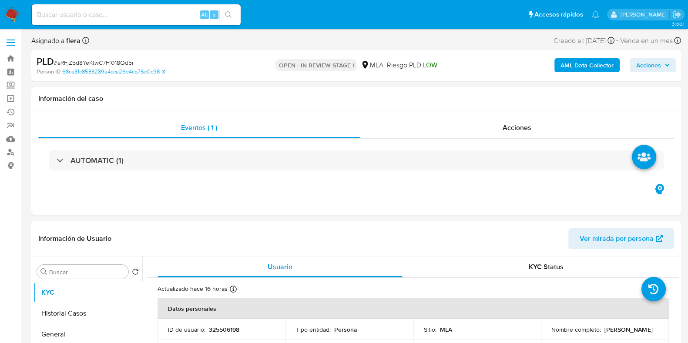
click at [643, 71] on span "Acciones" at bounding box center [648, 65] width 25 height 14
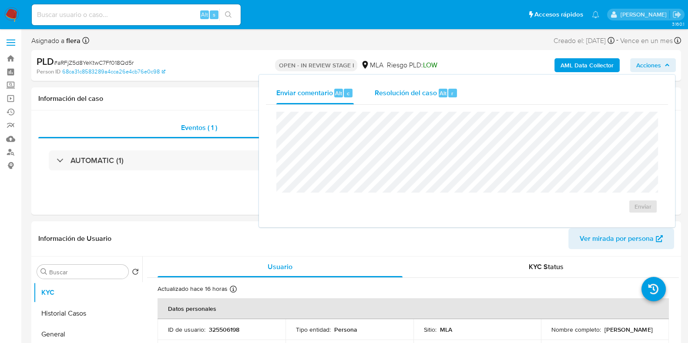
drag, startPoint x: 356, startPoint y: 94, endPoint x: 406, endPoint y: 95, distance: 50.1
click at [356, 94] on button "Enviar comentario Alt c" at bounding box center [315, 93] width 98 height 23
click at [406, 95] on span "Resolución del caso" at bounding box center [406, 93] width 62 height 10
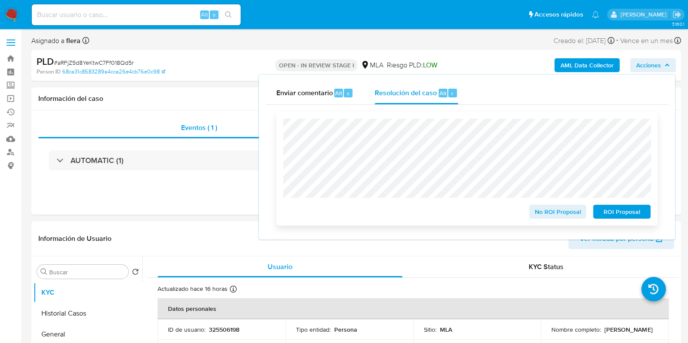
click at [623, 212] on span "ROI Proposal" at bounding box center [621, 212] width 45 height 12
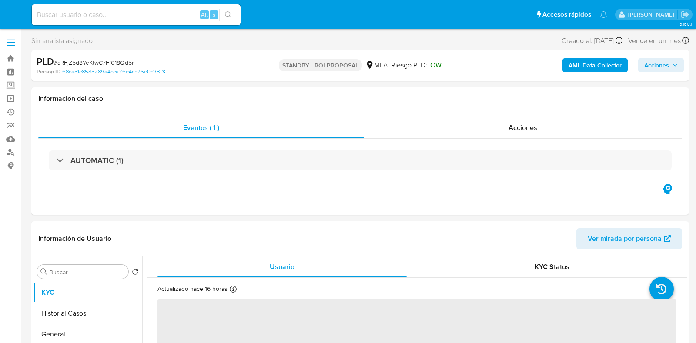
select select "10"
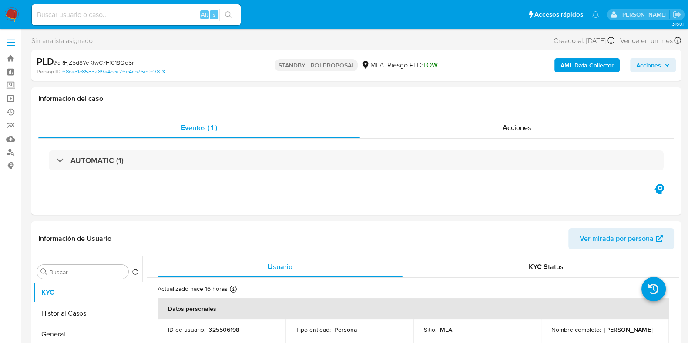
click at [100, 12] on input at bounding box center [136, 14] width 209 height 11
paste input "em5EuZZO5ASpI921ZVEqPlrp"
type input "em5EuZZO5ASpI921ZVEqPlrp"
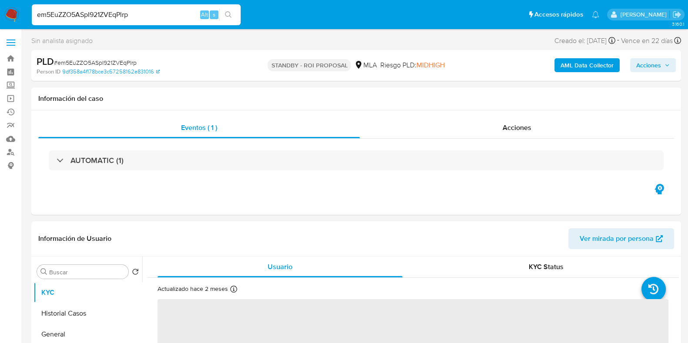
select select "10"
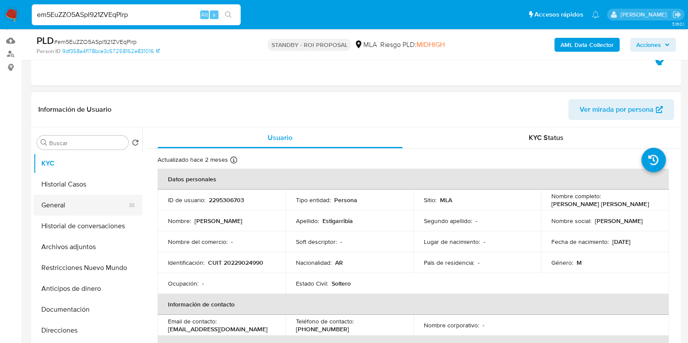
scroll to position [108, 0]
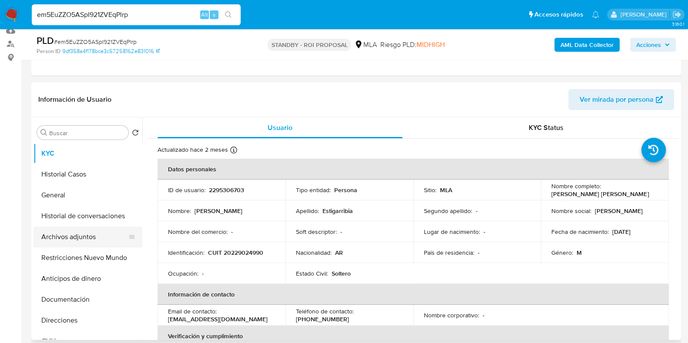
click at [70, 245] on button "Archivos adjuntos" at bounding box center [85, 237] width 102 height 21
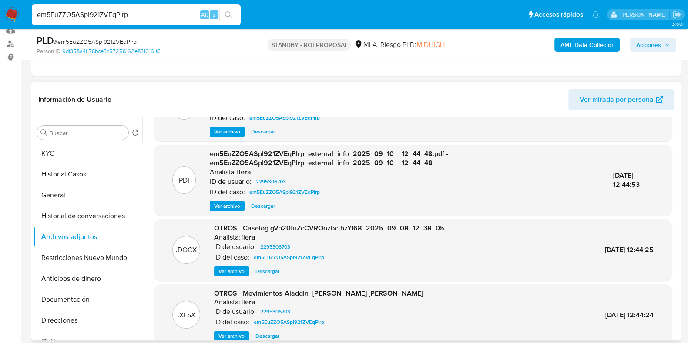
scroll to position [92, 0]
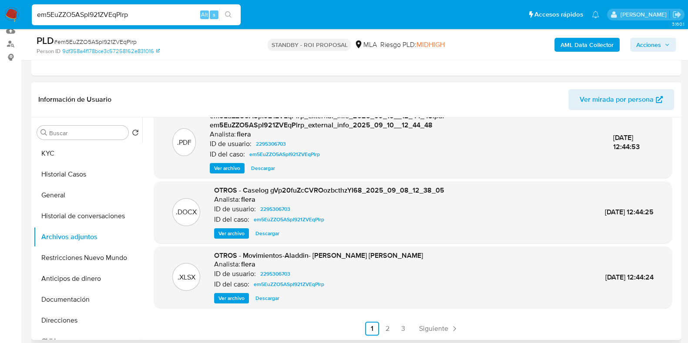
click at [269, 230] on span "Descargar" at bounding box center [267, 233] width 24 height 9
click at [85, 175] on button "Historial Casos" at bounding box center [85, 174] width 102 height 21
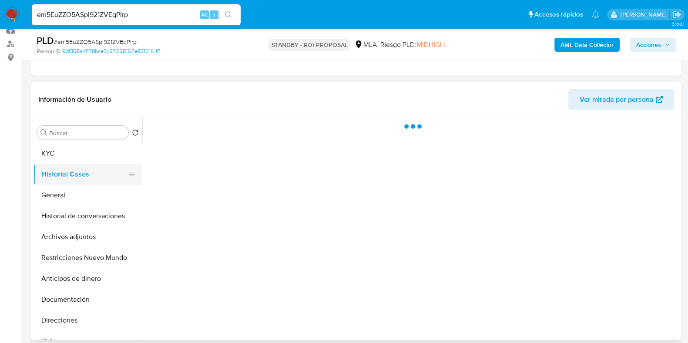
scroll to position [0, 0]
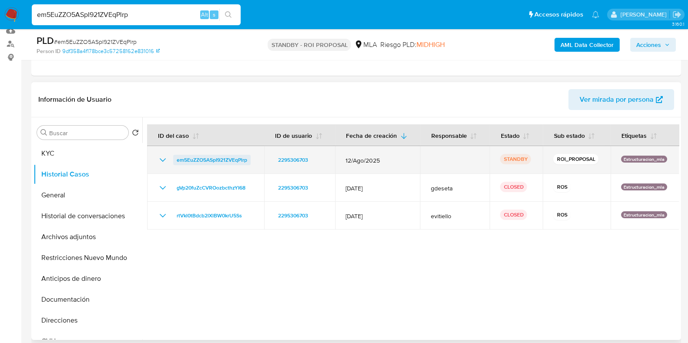
drag, startPoint x: 252, startPoint y: 160, endPoint x: 173, endPoint y: 162, distance: 79.2
click at [173, 162] on div "em5EuZZO5ASpI921ZVEqPlrp" at bounding box center [206, 160] width 96 height 10
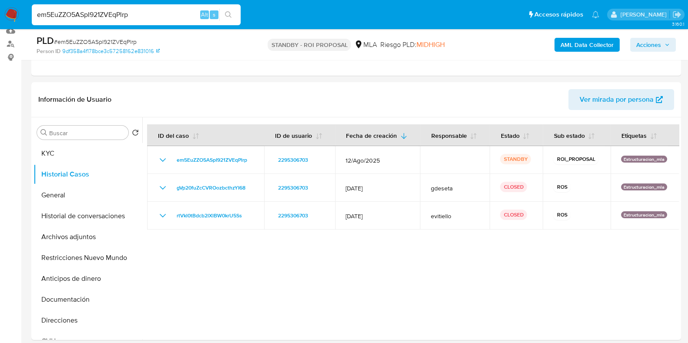
click at [112, 42] on span "# em5EuZZO5ASpI921ZVEqPlrp" at bounding box center [95, 41] width 83 height 9
copy span "em5EuZZO5ASpI921ZVEqPlrp"
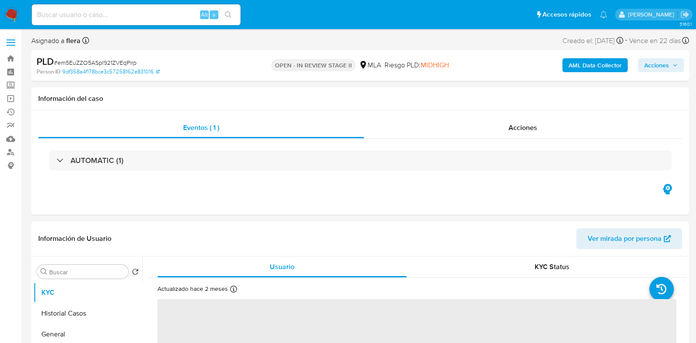
select select "10"
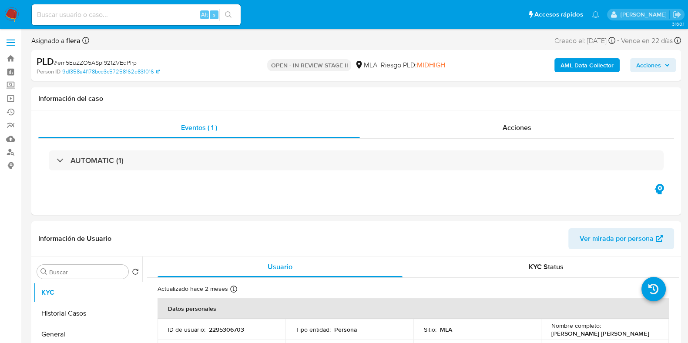
click at [128, 64] on span "# em5EuZZO5ASpI921ZVEqPlrp" at bounding box center [95, 62] width 83 height 9
copy span "em5EuZZO5ASpI921ZVEqPlrp"
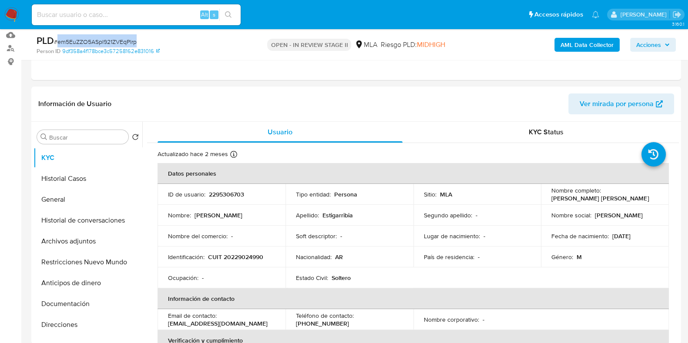
scroll to position [108, 0]
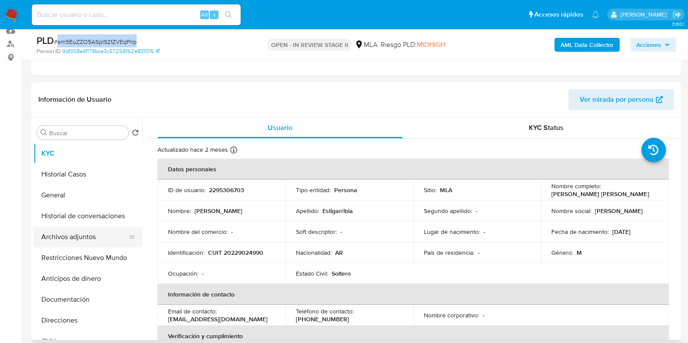
click at [71, 235] on button "Archivos adjuntos" at bounding box center [85, 237] width 102 height 21
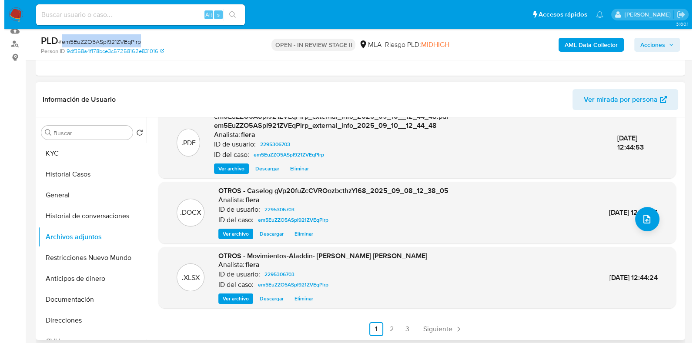
scroll to position [92, 0]
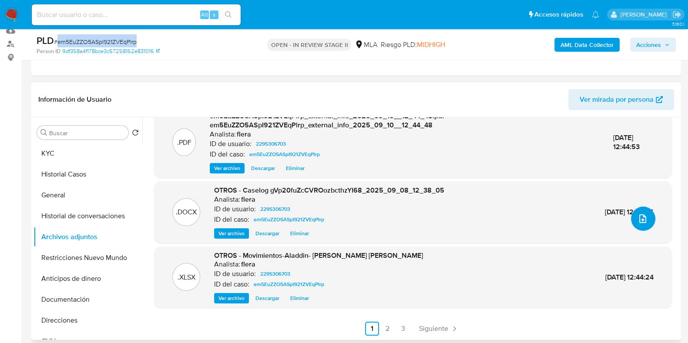
click at [646, 223] on button "upload-file" at bounding box center [643, 219] width 24 height 24
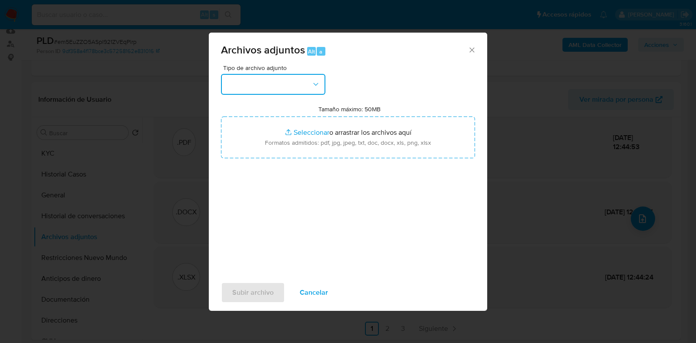
click at [316, 84] on icon "button" at bounding box center [316, 84] width 9 height 9
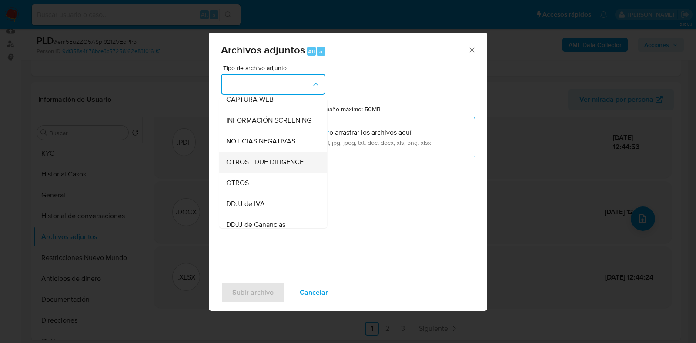
scroll to position [108, 0]
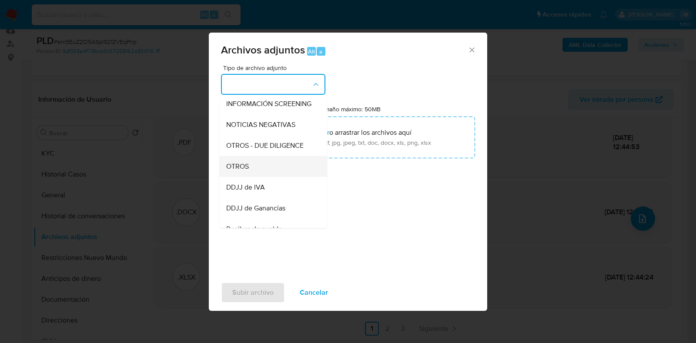
click at [267, 177] on div "OTROS" at bounding box center [270, 166] width 89 height 21
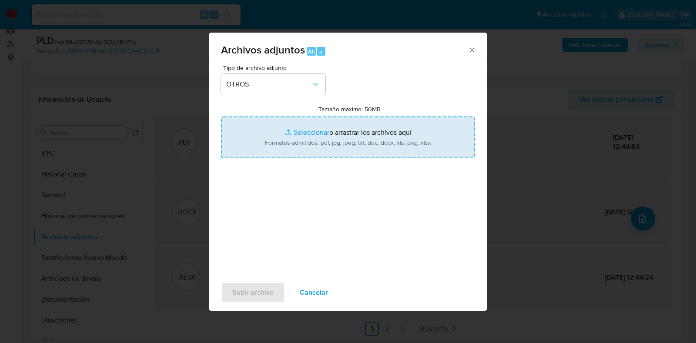
type input "C:\fakepath\v2Caselog em5EuZZO5ASpI921ZVEqPlrp_2025_09_08_12_38_05.docx"
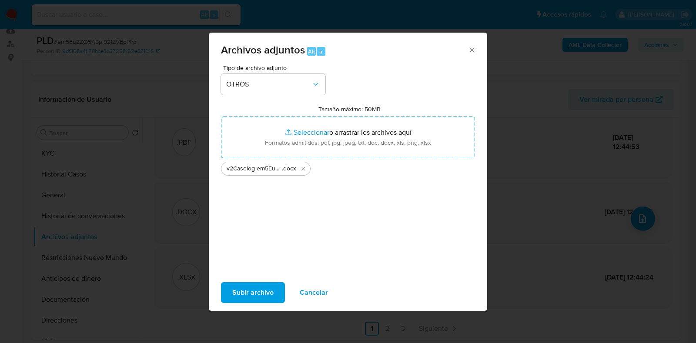
click at [250, 295] on span "Subir archivo" at bounding box center [252, 292] width 41 height 19
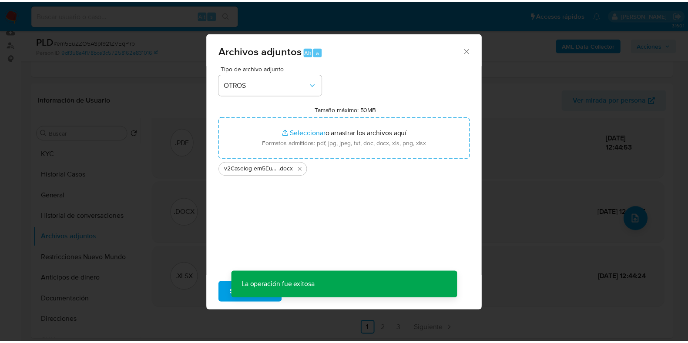
scroll to position [81, 0]
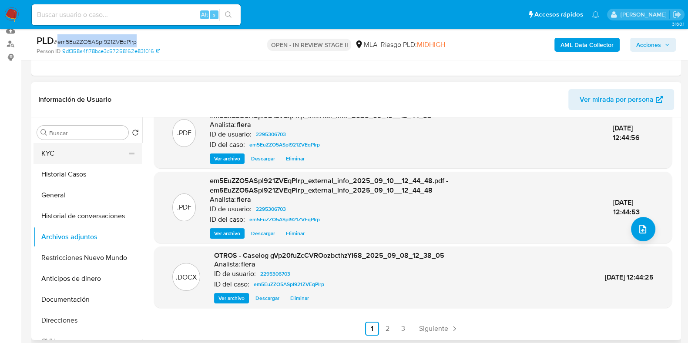
click at [76, 151] on button "KYC" at bounding box center [85, 153] width 102 height 21
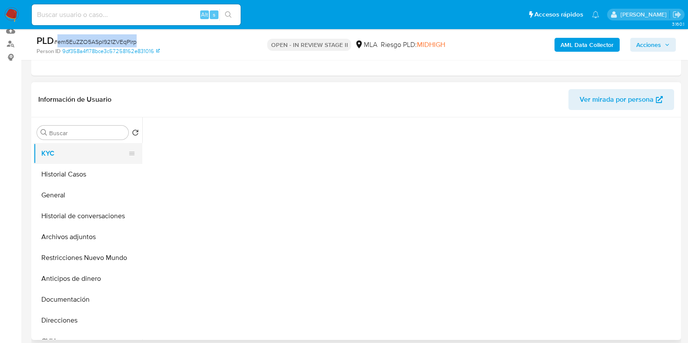
scroll to position [0, 0]
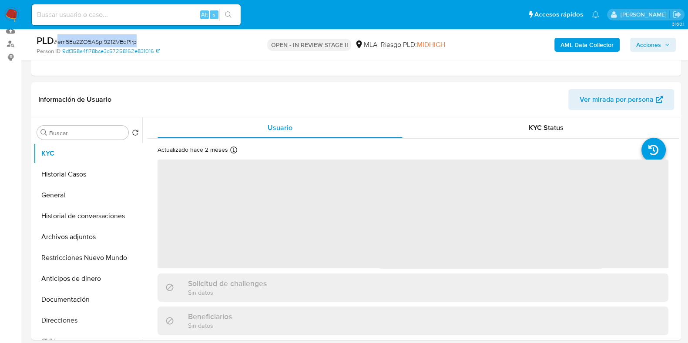
click at [656, 42] on span "Acciones" at bounding box center [648, 45] width 25 height 14
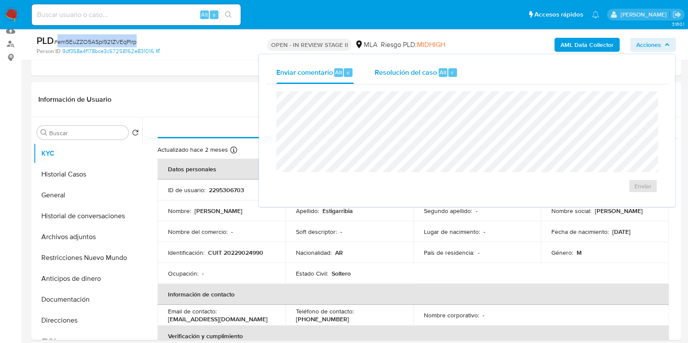
click at [410, 74] on span "Resolución del caso" at bounding box center [406, 72] width 62 height 10
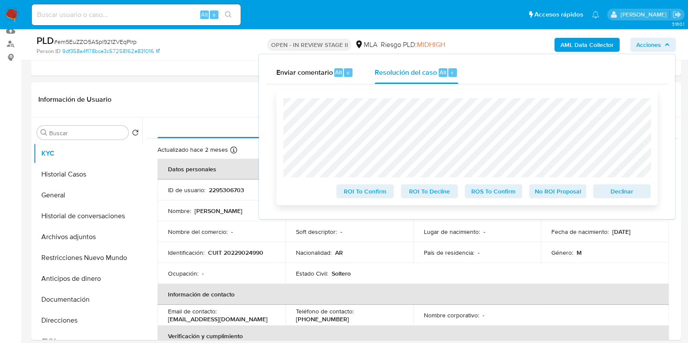
click at [621, 194] on span "Declinar" at bounding box center [621, 191] width 45 height 12
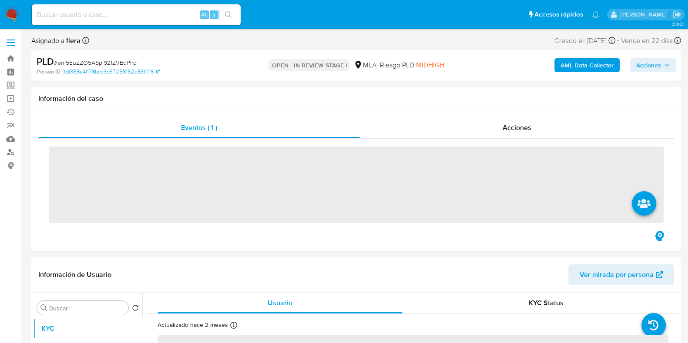
click at [657, 71] on span "Acciones" at bounding box center [648, 65] width 25 height 14
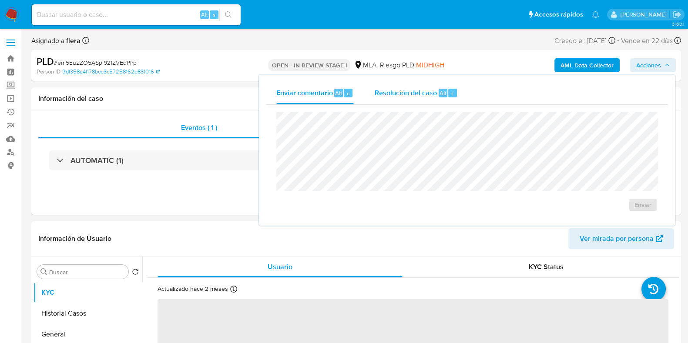
select select "10"
click at [412, 99] on div "Resolución del caso Alt r" at bounding box center [416, 93] width 83 height 23
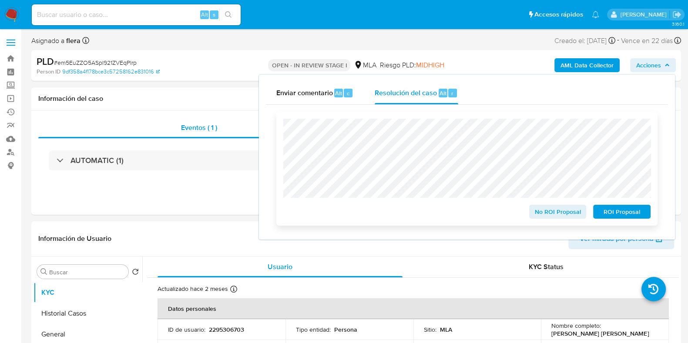
click at [622, 208] on span "ROI Proposal" at bounding box center [621, 212] width 45 height 12
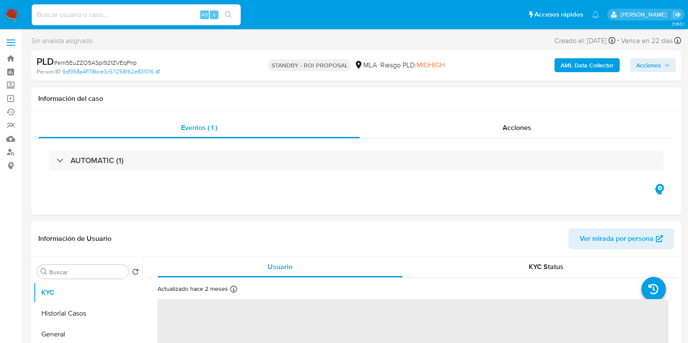
click at [86, 13] on input at bounding box center [136, 14] width 209 height 11
select select "10"
paste input "V7EPB1u1ckBuI2jDADVjUR4V"
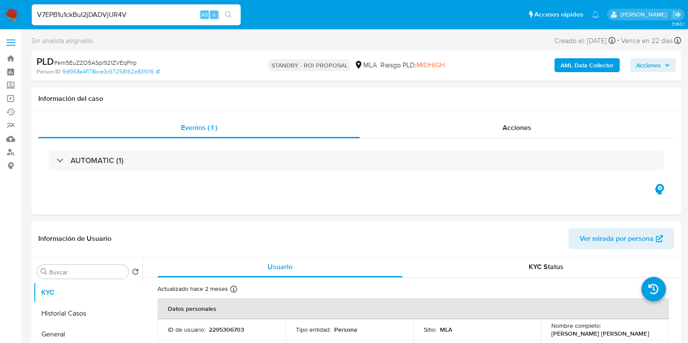
type input "V7EPB1u1ckBuI2jDADVjUR4V"
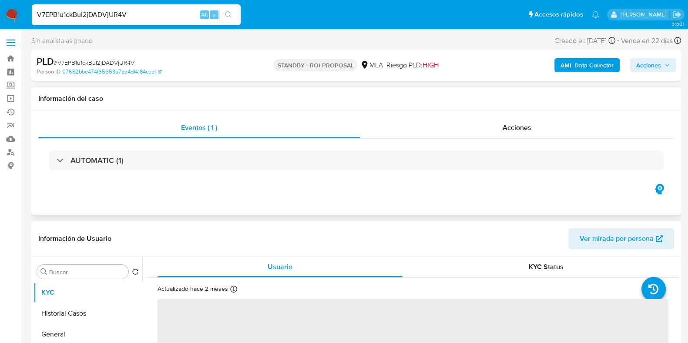
select select "10"
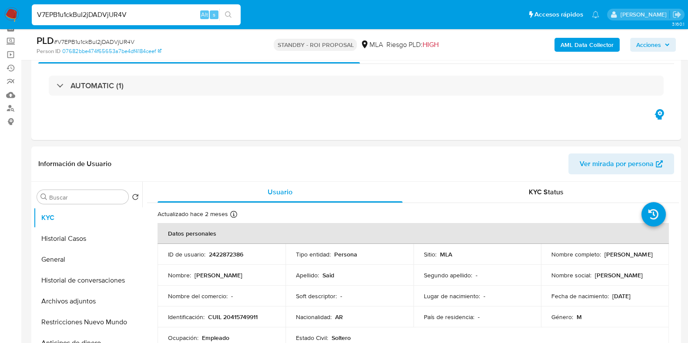
scroll to position [54, 0]
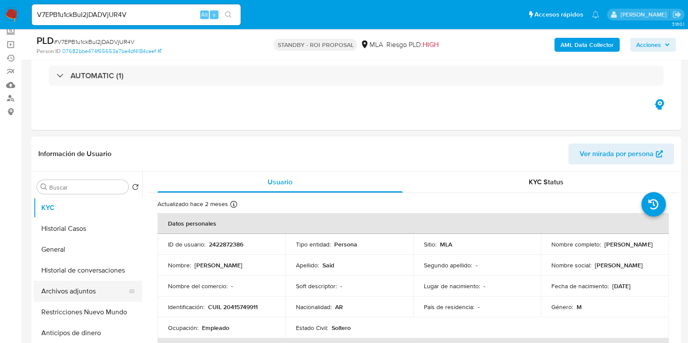
click at [90, 292] on button "Archivos adjuntos" at bounding box center [85, 291] width 102 height 21
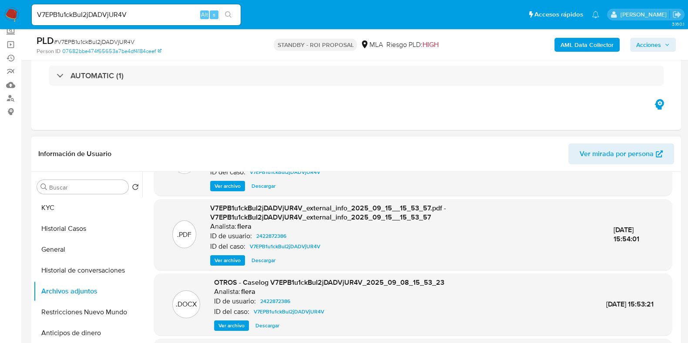
scroll to position [92, 0]
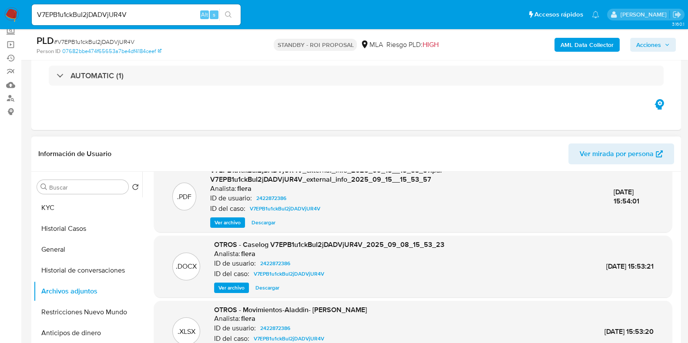
click at [272, 288] on span "Descargar" at bounding box center [267, 288] width 24 height 9
click at [70, 13] on input "V7EPB1u1ckBuI2jDADVjUR4V" at bounding box center [136, 14] width 209 height 11
paste input "em5EuZZO5ASpI921ZVEqPlrp"
type input "em5EuZZO5ASpI921ZVEqPlrp"
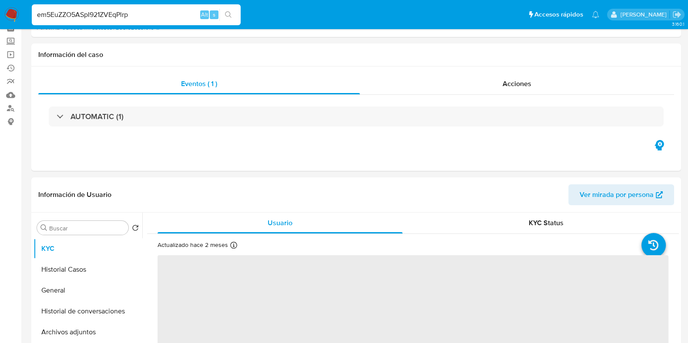
scroll to position [108, 0]
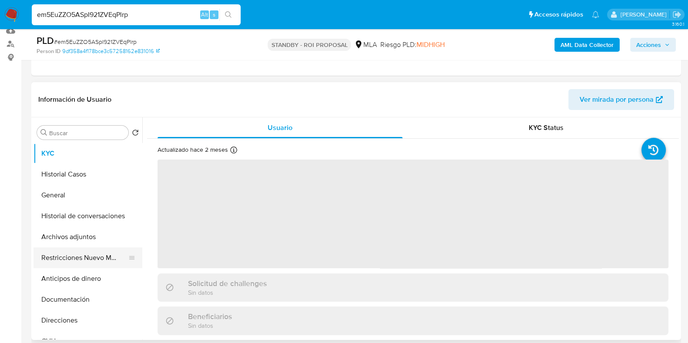
select select "10"
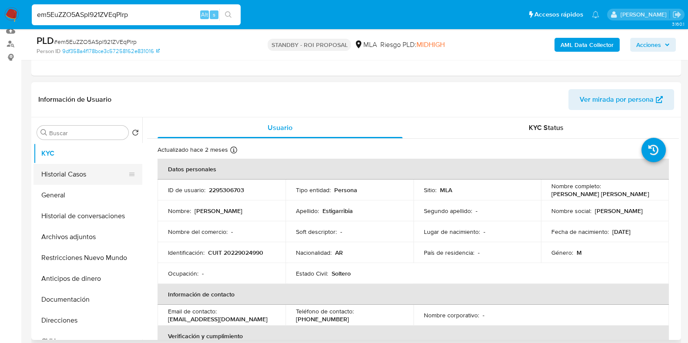
click at [78, 175] on button "Historial Casos" at bounding box center [85, 174] width 102 height 21
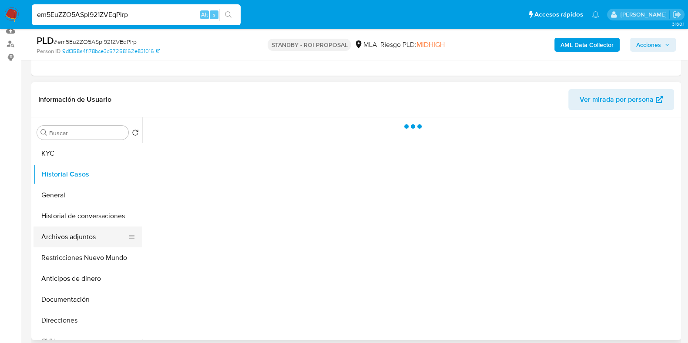
click at [77, 232] on button "Archivos adjuntos" at bounding box center [85, 237] width 102 height 21
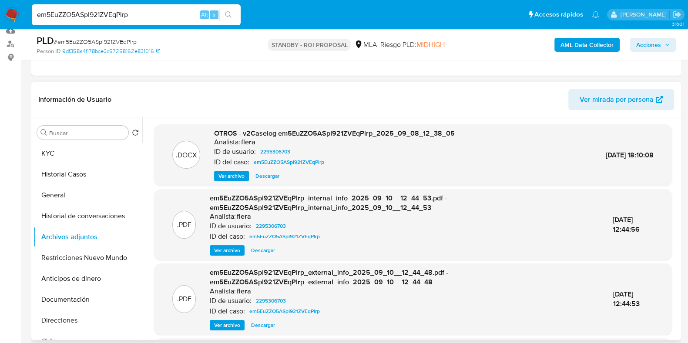
click at [270, 172] on span "Descargar" at bounding box center [267, 176] width 24 height 9
click at [91, 27] on nav "Pausado Ver notificaciones em5EuZZO5ASpI921ZVEqPlrp Alt s Accesos rápidos Presi…" at bounding box center [344, 14] width 688 height 29
click at [91, 18] on input "em5EuZZO5ASpI921ZVEqPlrp" at bounding box center [136, 14] width 209 height 11
paste input "VMvv4UidPBZVSHPMPg8Rb89y"
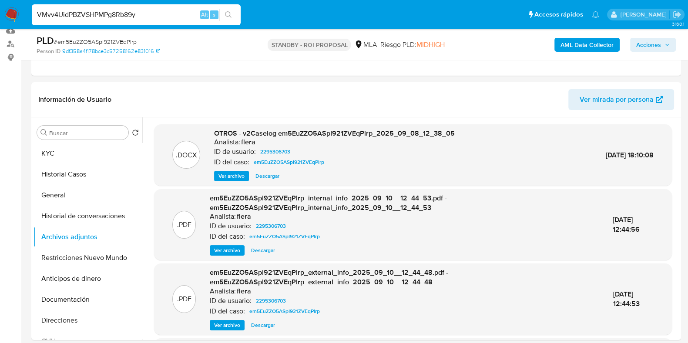
type input "VMvv4UidPBZVSHPMPg8Rb89y"
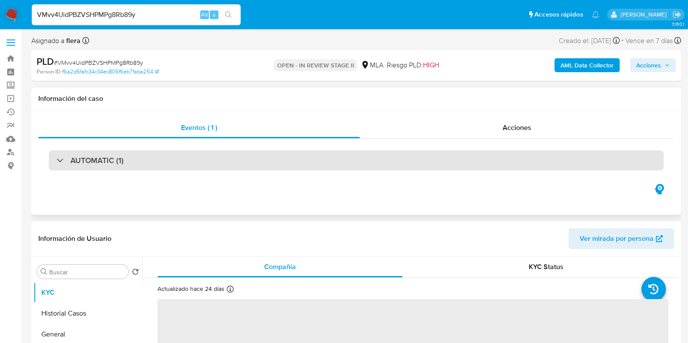
select select "10"
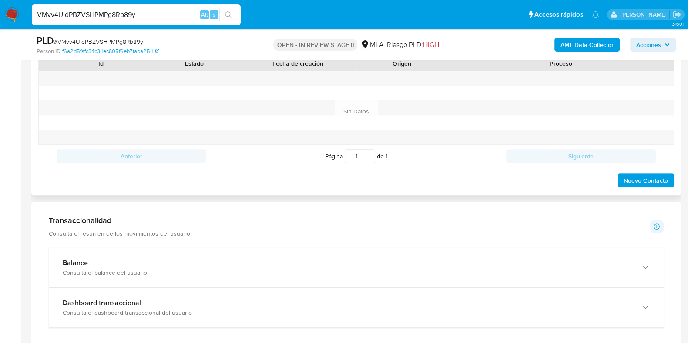
scroll to position [435, 0]
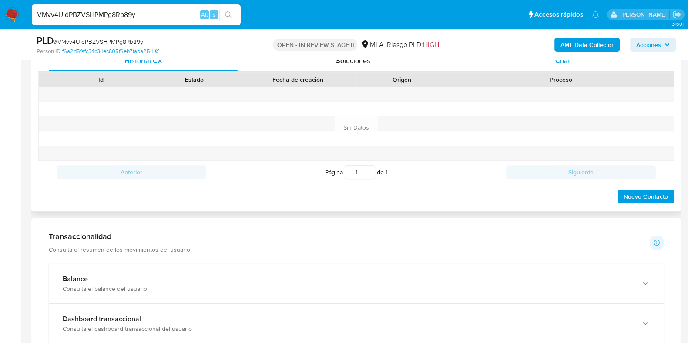
click at [567, 66] on div "Chat" at bounding box center [562, 60] width 189 height 21
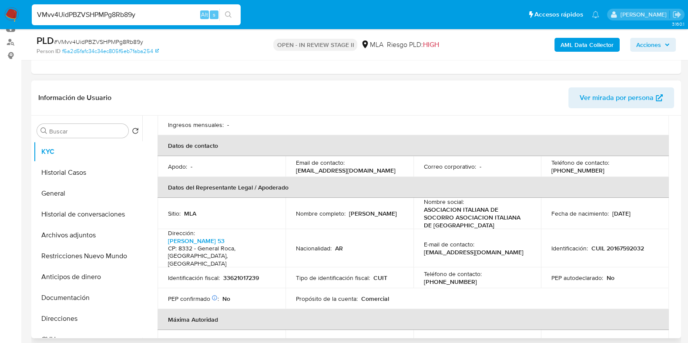
scroll to position [108, 0]
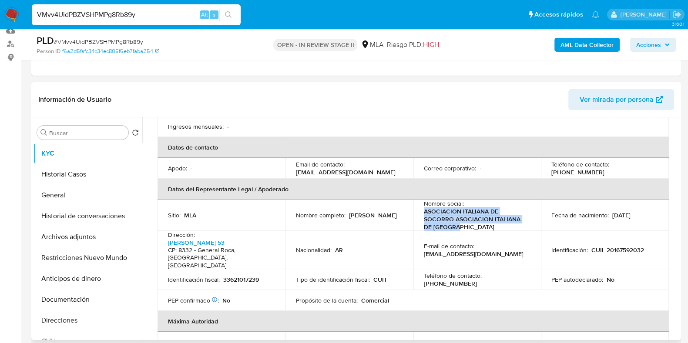
drag, startPoint x: 423, startPoint y: 202, endPoint x: 492, endPoint y: 221, distance: 71.3
click at [492, 221] on p "ASOCIACION ITALIANA DE SOCORRO ASOCIACION ITALIANA DE SOCORRO" at bounding box center [476, 220] width 104 height 24
copy p "ASOCIACION ITALIANA DE SOCORRO ASOCIACION ITALIANA DE SOCORRO"
click at [114, 10] on input "VMvv4UidPBZVSHPMPg8Rb89y" at bounding box center [136, 14] width 209 height 11
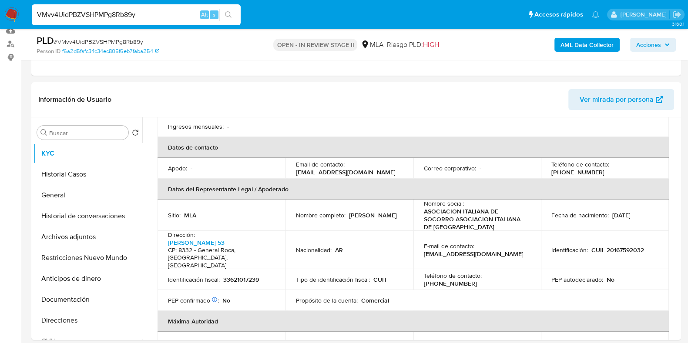
paste input "B3LR0tNpVnJTRBtuzVkH60Px"
type input "B3LR0tNpVnJTRBtuzVkH60Px"
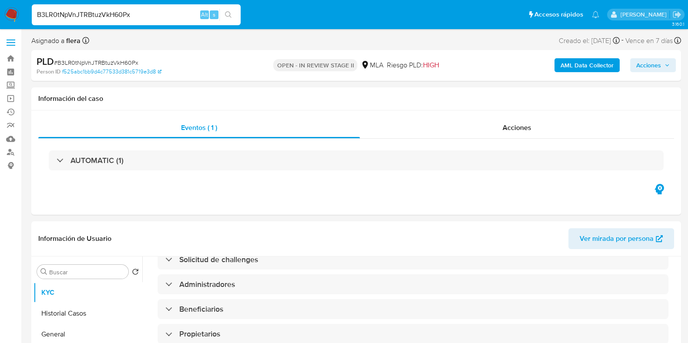
select select "10"
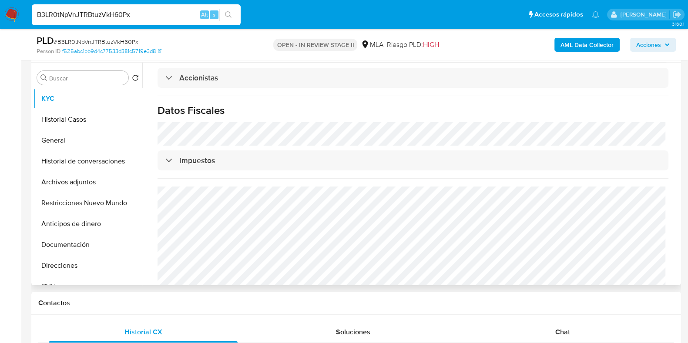
scroll to position [601, 0]
click at [563, 329] on span "Chat" at bounding box center [562, 332] width 15 height 10
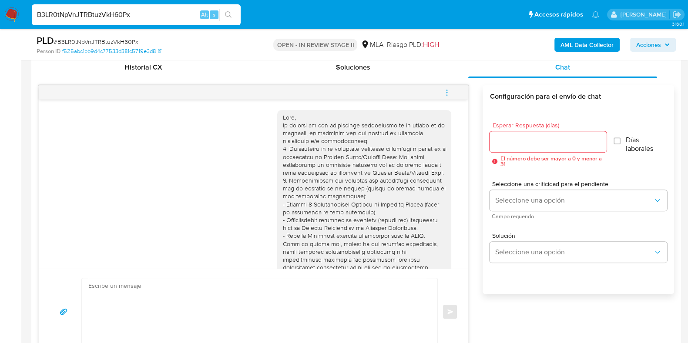
scroll to position [435, 0]
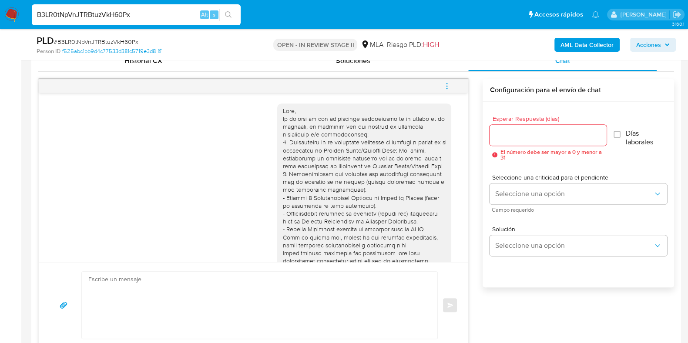
click at [132, 17] on input "B3LR0tNpVnJTRBtuzVkH60Px" at bounding box center [136, 14] width 209 height 11
paste input "wdA7C0edCSWL8sx20kYIB2LS"
type input "wdA7C0edCSWL8sx20kYIB2LS"
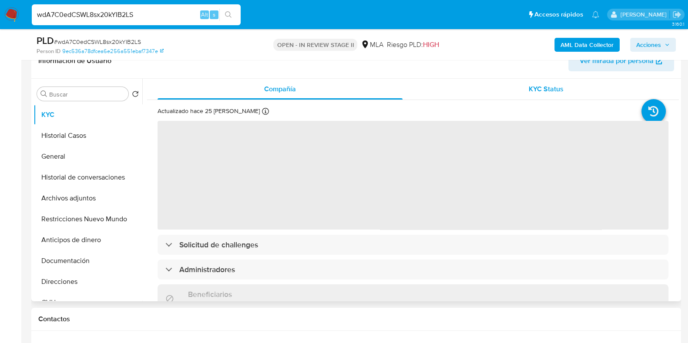
select select "10"
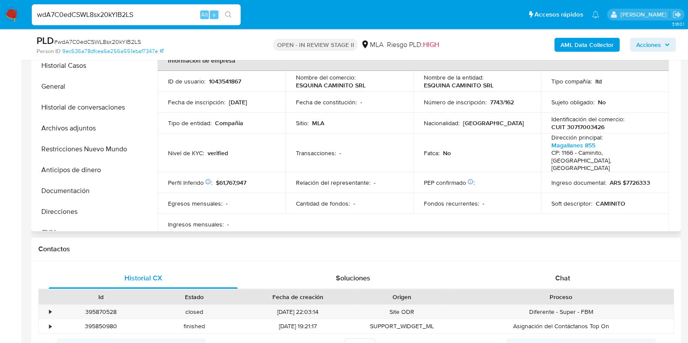
scroll to position [108, 0]
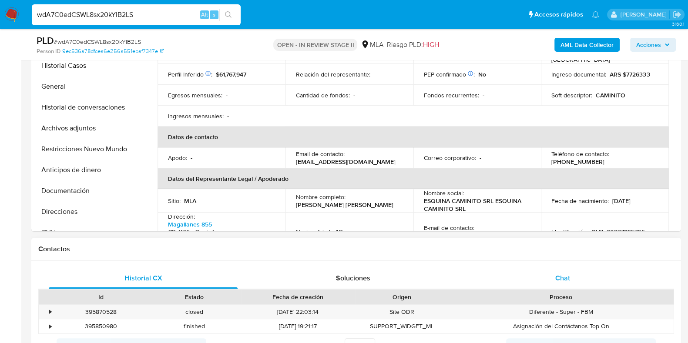
click at [568, 284] on div "Chat" at bounding box center [562, 278] width 189 height 21
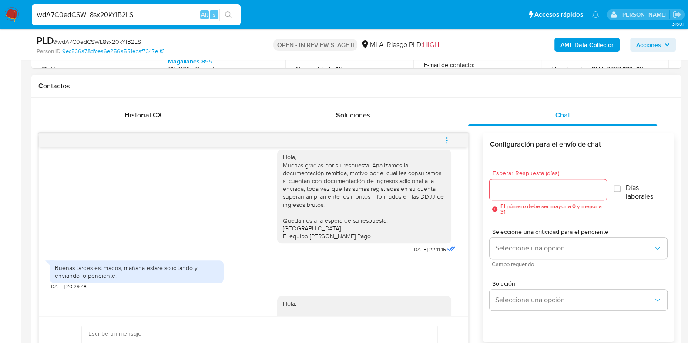
scroll to position [581, 0]
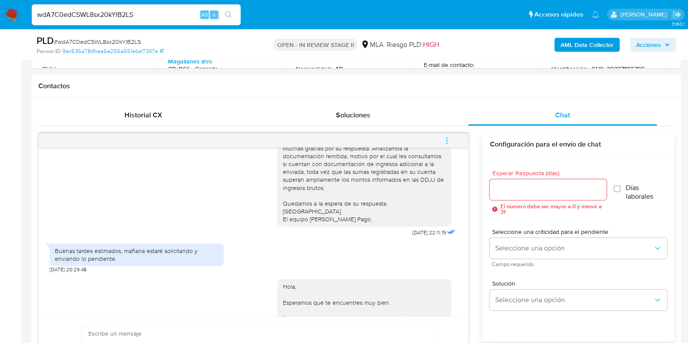
click at [114, 23] on div "wdA7C0edCSWL8sx20kYIB2LS Alt s" at bounding box center [136, 14] width 209 height 21
click at [114, 17] on input "wdA7C0edCSWL8sx20kYIB2LS" at bounding box center [136, 14] width 209 height 11
paste input "yiiLR0DNfYo4vQwczdXSeyMU"
type input "yiiLR0DNfYo4vQwczdXSeyMU"
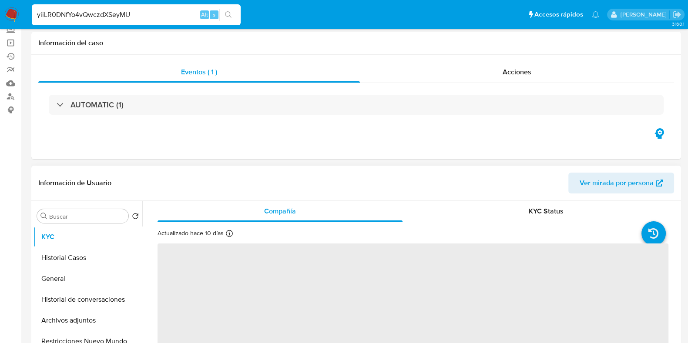
scroll to position [163, 0]
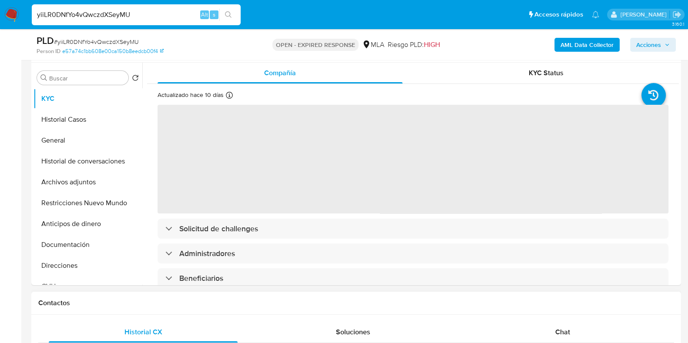
select select "10"
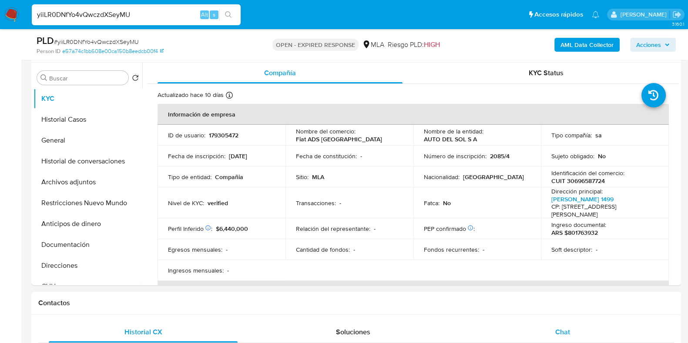
click at [567, 335] on span "Chat" at bounding box center [562, 332] width 15 height 10
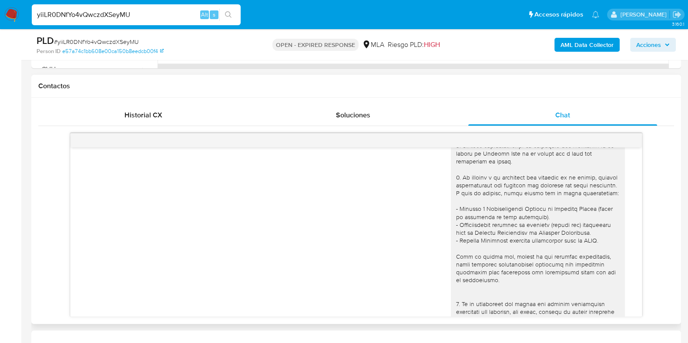
scroll to position [0, 0]
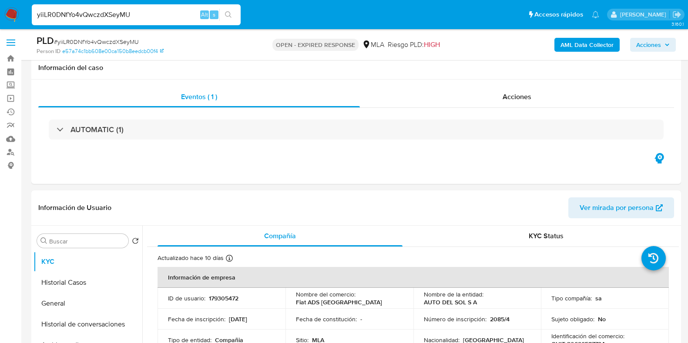
select select "10"
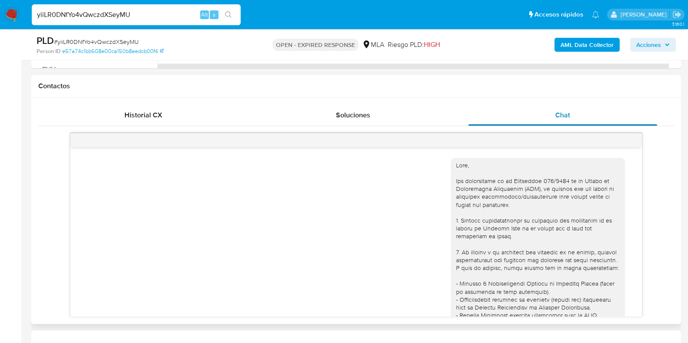
scroll to position [380, 0]
click at [82, 10] on input "yiiLR0DNfYo4vQwczdXSeyMU" at bounding box center [136, 14] width 209 height 11
paste input "OVt5iRRLXcIPYY0pY4U4Wmli"
type input "OVt5iRRLXcIPYY0pY4U4Wmli"
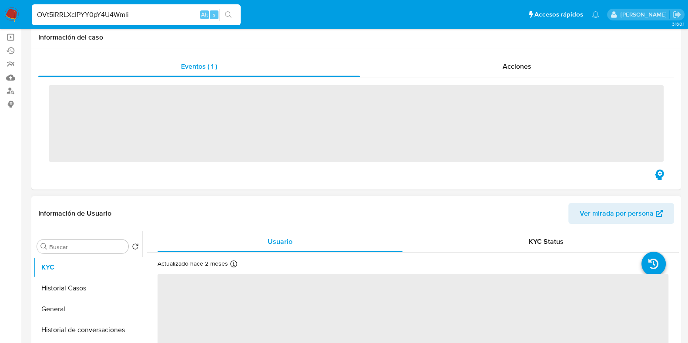
scroll to position [163, 0]
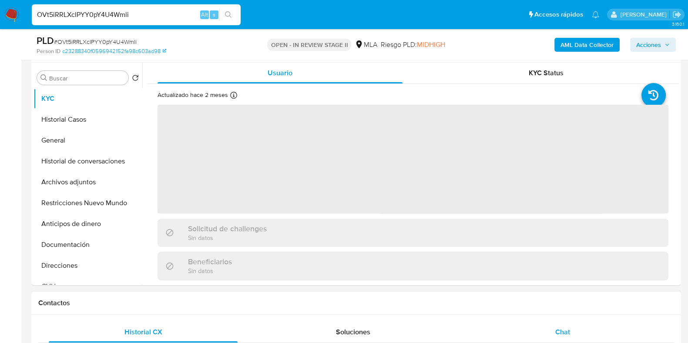
select select "10"
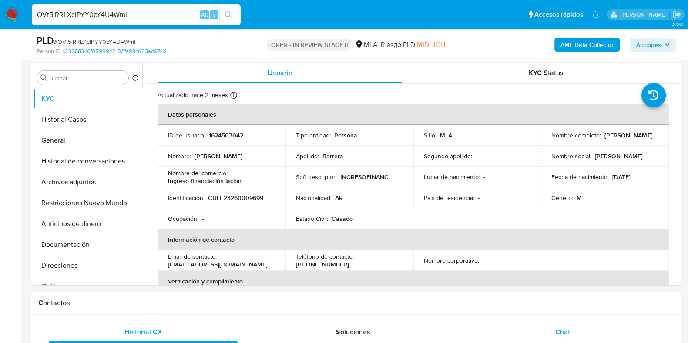
click at [564, 329] on span "Chat" at bounding box center [562, 332] width 15 height 10
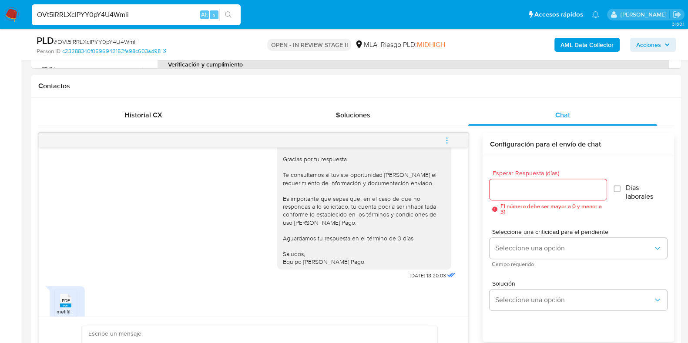
scroll to position [470, 0]
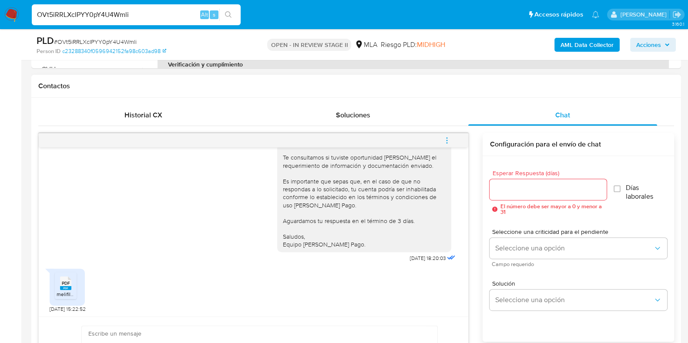
click at [63, 288] on rect at bounding box center [65, 288] width 11 height 4
click at [124, 15] on input "OVt5iRRLXcIPYY0pY4U4Wmli" at bounding box center [136, 14] width 209 height 11
paste input "NXZtzNgNr92IS9I29XO4vWpH"
type input "NXZtzNgNr92IS9I29XO4vWpH"
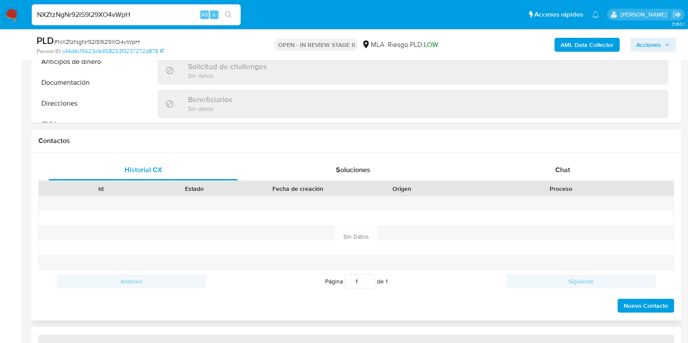
select select "10"
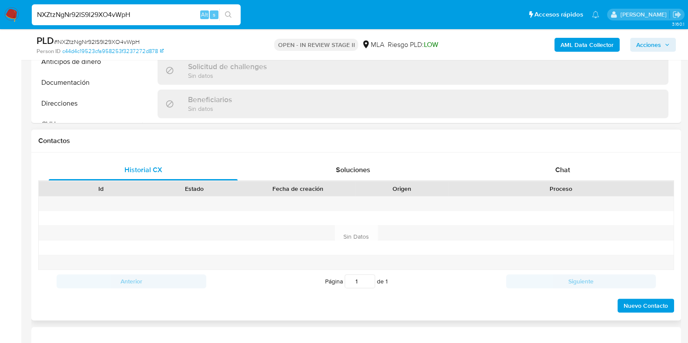
scroll to position [326, 0]
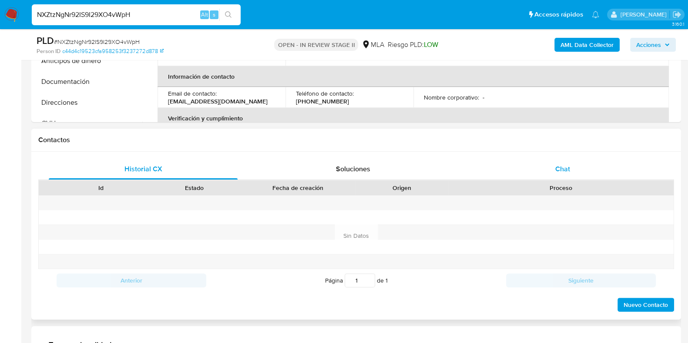
click at [556, 164] on span "Chat" at bounding box center [562, 169] width 15 height 10
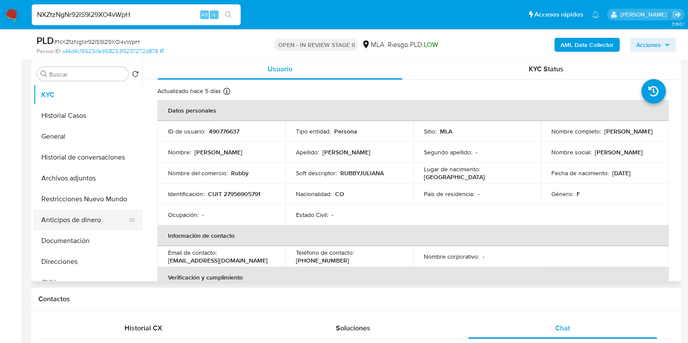
scroll to position [163, 0]
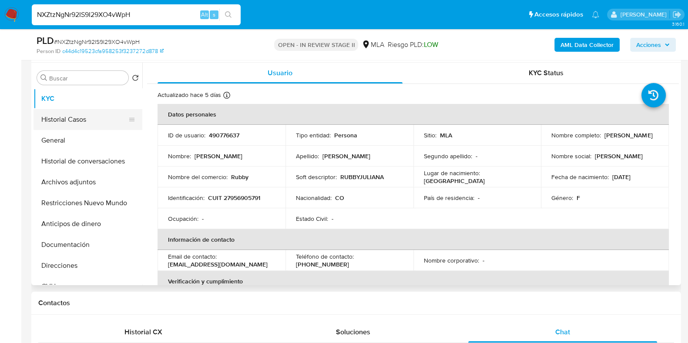
click at [71, 123] on button "Historial Casos" at bounding box center [85, 119] width 102 height 21
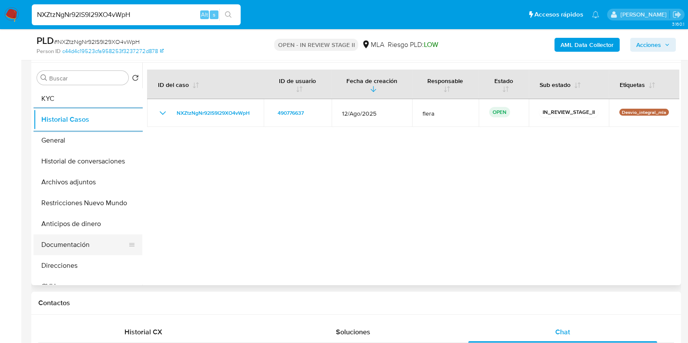
click at [85, 245] on button "Documentación" at bounding box center [85, 245] width 102 height 21
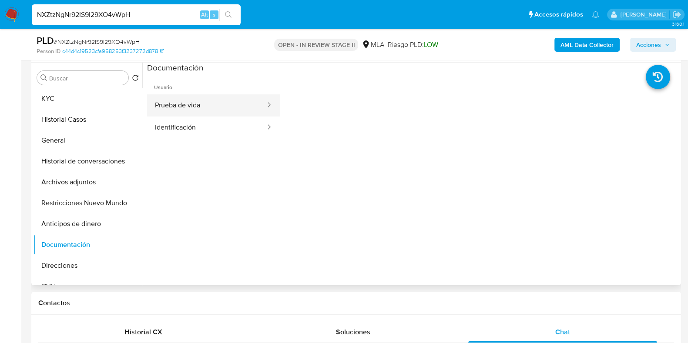
click at [196, 103] on button "Prueba de vida" at bounding box center [206, 105] width 119 height 22
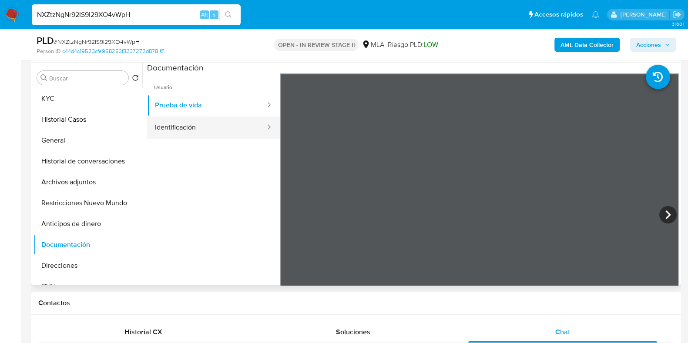
click at [213, 127] on button "Identificación" at bounding box center [206, 128] width 119 height 22
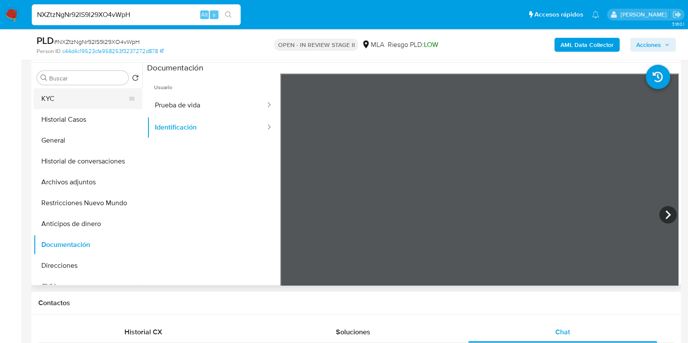
click at [84, 95] on button "KYC" at bounding box center [85, 98] width 102 height 21
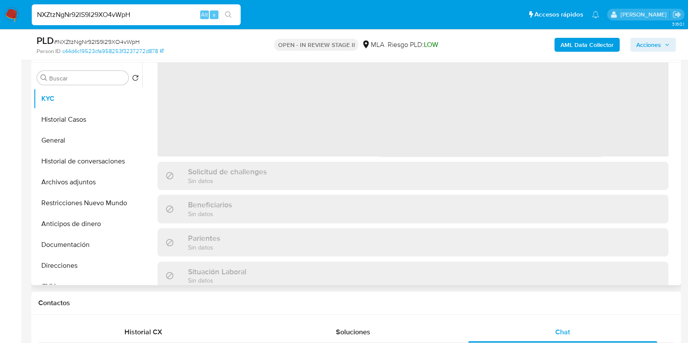
scroll to position [108, 0]
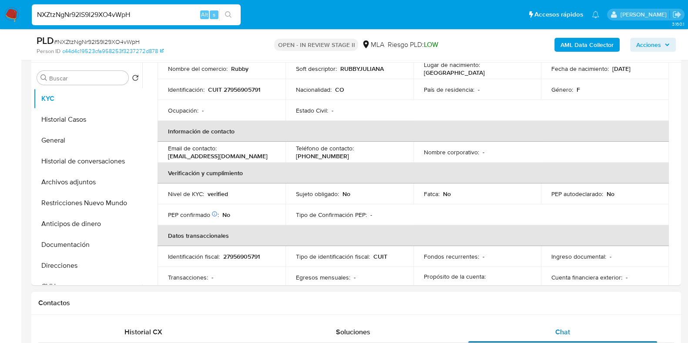
click at [570, 328] on span "Chat" at bounding box center [562, 332] width 15 height 10
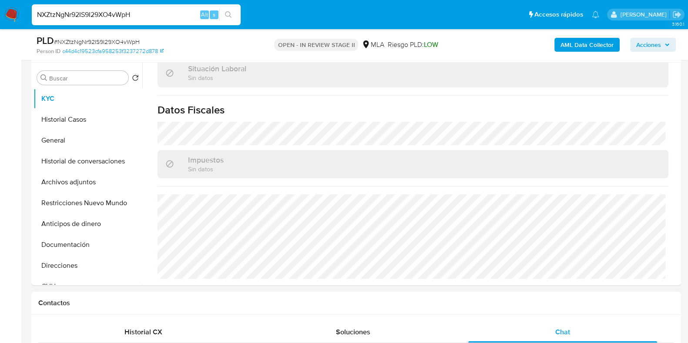
scroll to position [163, 0]
click at [68, 263] on button "Direcciones" at bounding box center [85, 265] width 102 height 21
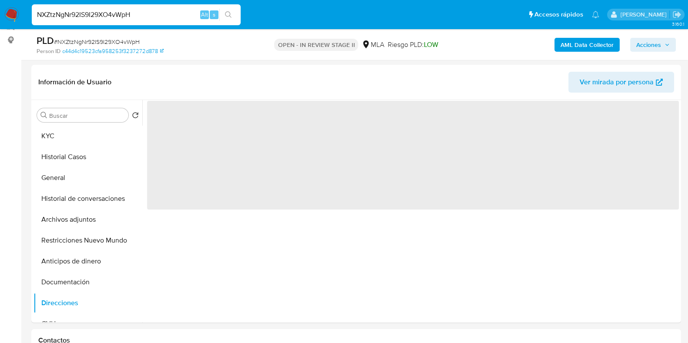
scroll to position [108, 0]
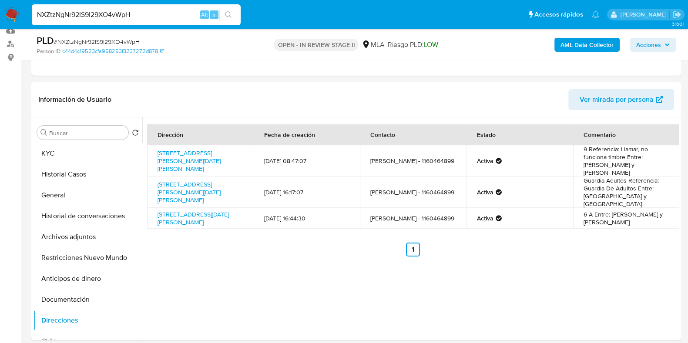
click at [119, 44] on span "# NXZtzNgNr92IS9I29XO4vWpH" at bounding box center [97, 41] width 86 height 9
copy span "NXZtzNgNr92IS9I29XO4vWpH"
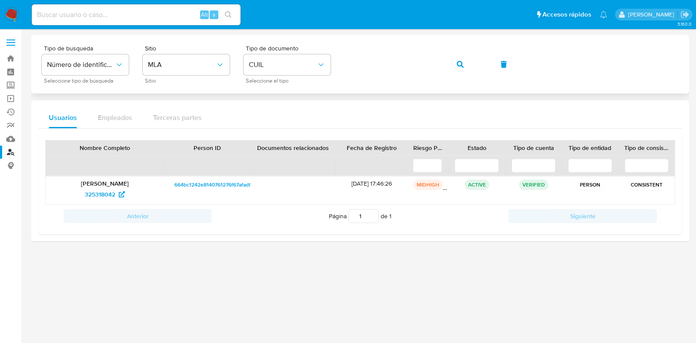
click at [457, 64] on button "button" at bounding box center [461, 64] width 30 height 21
click at [105, 193] on span "495414563" at bounding box center [100, 195] width 30 height 14
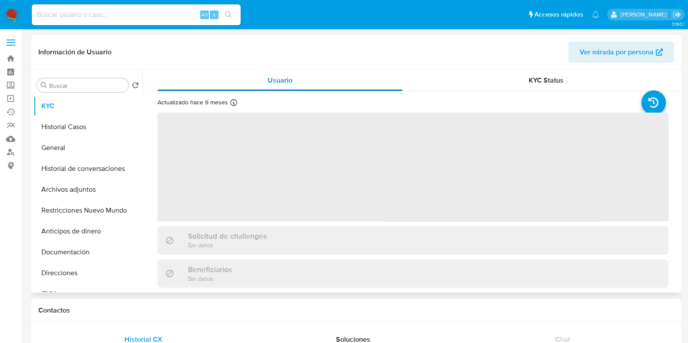
select select "10"
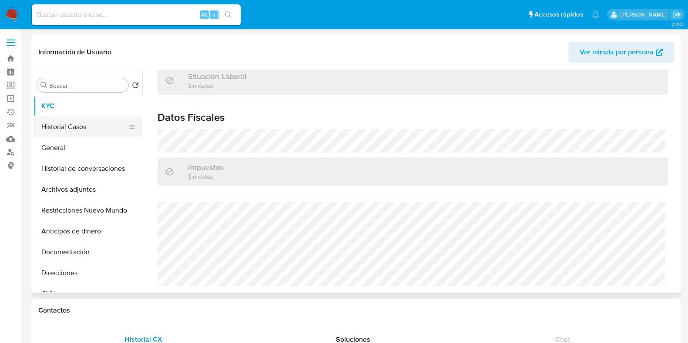
click at [83, 131] on button "Historial Casos" at bounding box center [85, 127] width 102 height 21
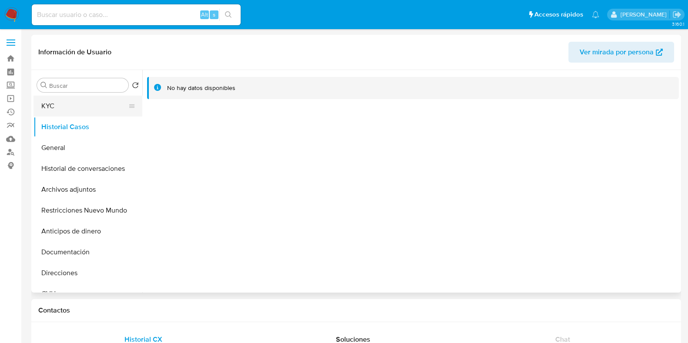
click at [85, 110] on button "KYC" at bounding box center [85, 106] width 102 height 21
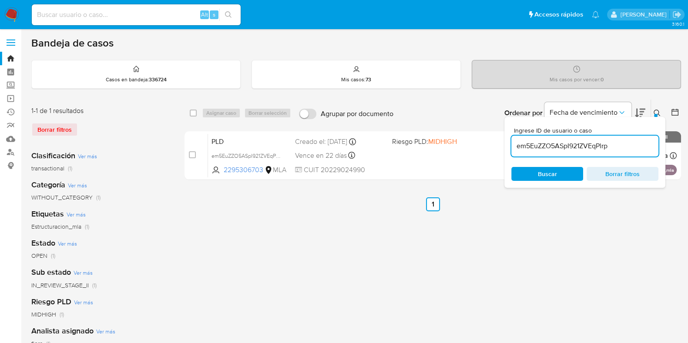
click at [578, 147] on input "em5EuZZO5ASpI921ZVEqPlrp" at bounding box center [584, 146] width 147 height 11
paste input "NXZtzNgNr92IS9I29XO4vWpH"
type input "NXZtzNgNr92IS9I29XO4vWpH"
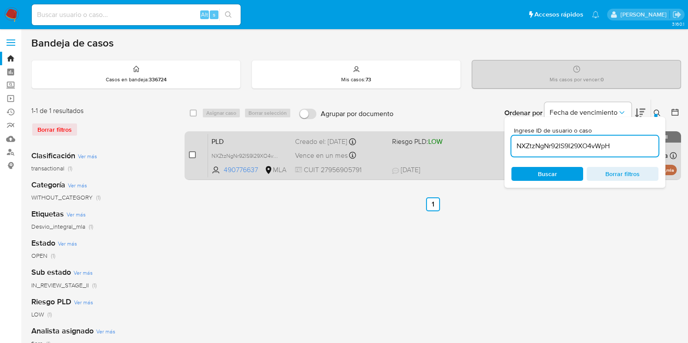
click at [191, 154] on input "checkbox" at bounding box center [192, 154] width 7 height 7
checkbox input "true"
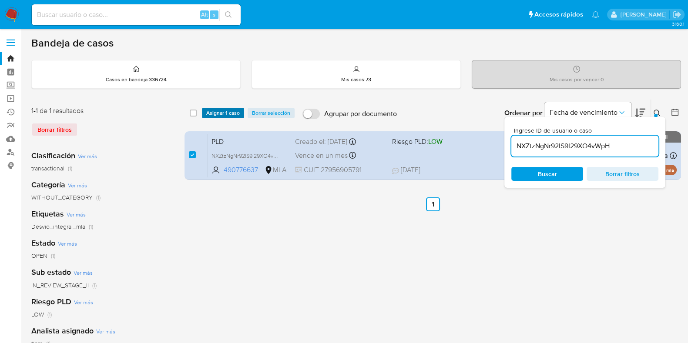
click at [231, 114] on span "Asignar 1 caso" at bounding box center [223, 113] width 34 height 9
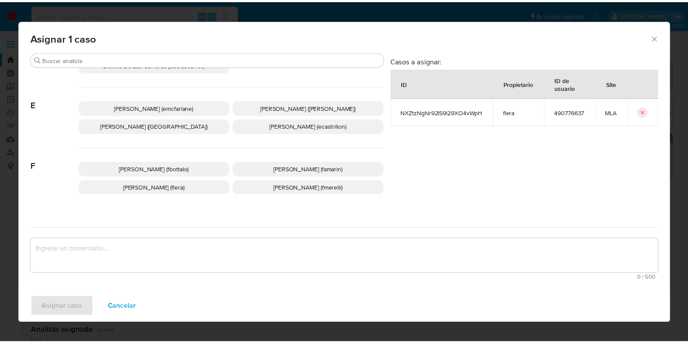
scroll to position [163, 0]
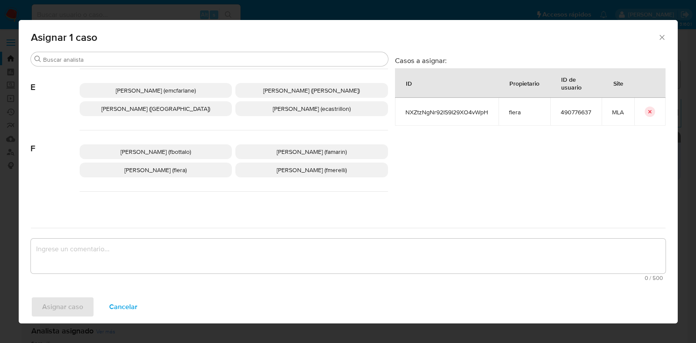
click at [168, 172] on span "Florencia Cecilia Lera (flera)" at bounding box center [155, 170] width 62 height 9
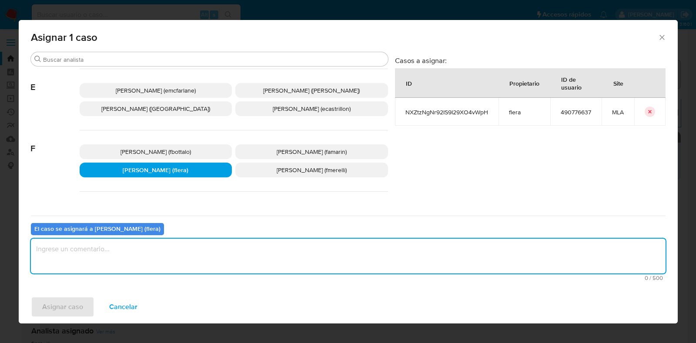
click at [146, 273] on textarea "assign-modal" at bounding box center [348, 256] width 635 height 35
click at [71, 302] on span "Asignar caso" at bounding box center [62, 307] width 41 height 19
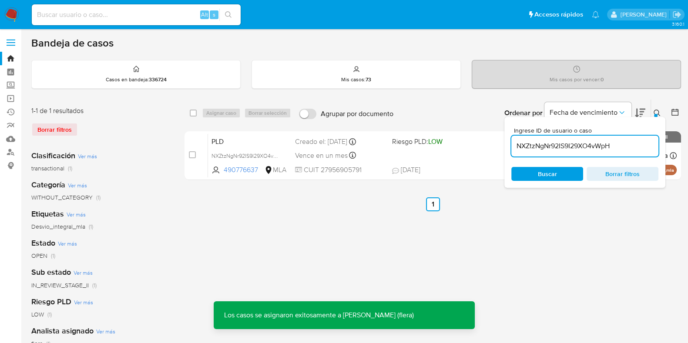
click at [240, 141] on span "PLD" at bounding box center [250, 140] width 77 height 11
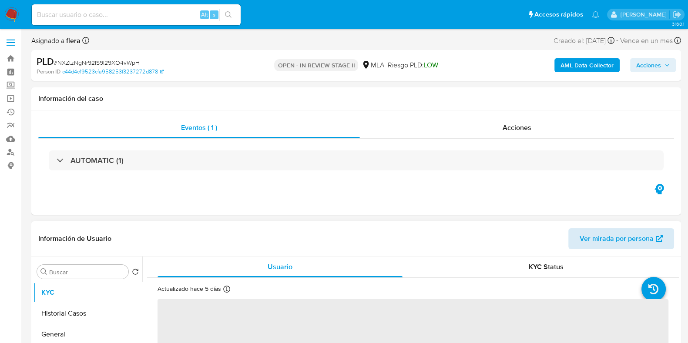
select select "10"
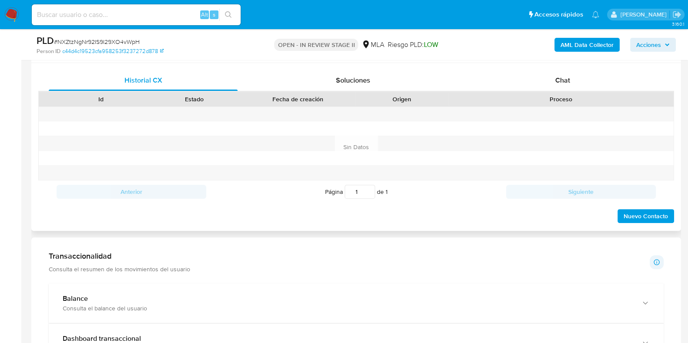
scroll to position [393, 0]
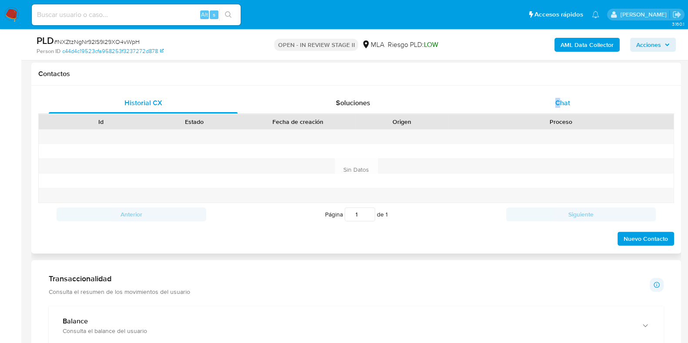
drag, startPoint x: 557, startPoint y: 91, endPoint x: 562, endPoint y: 106, distance: 15.6
click at [562, 106] on div "Historial CX Soluciones Chat Id Estado Fecha de creación Origen Proceso Anterio…" at bounding box center [356, 170] width 650 height 168
click at [562, 106] on span "Chat" at bounding box center [562, 103] width 15 height 10
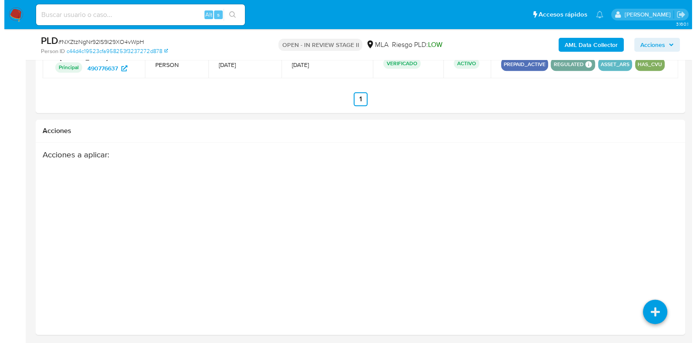
scroll to position [1319, 0]
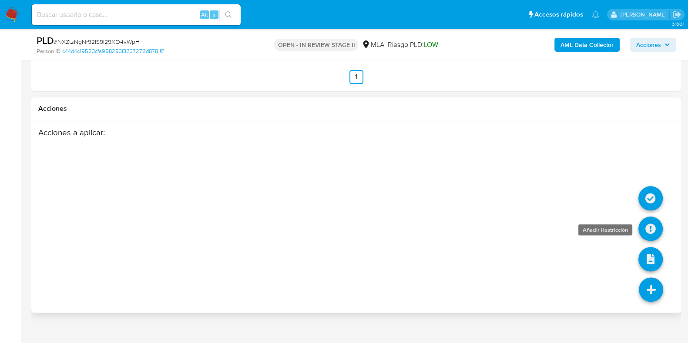
click at [656, 241] on icon at bounding box center [650, 229] width 24 height 24
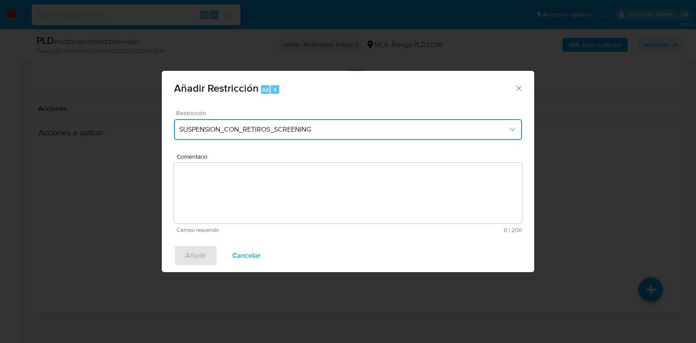
click at [297, 126] on span "SUSPENSION_CON_RETIROS_SCREENING" at bounding box center [343, 129] width 329 height 9
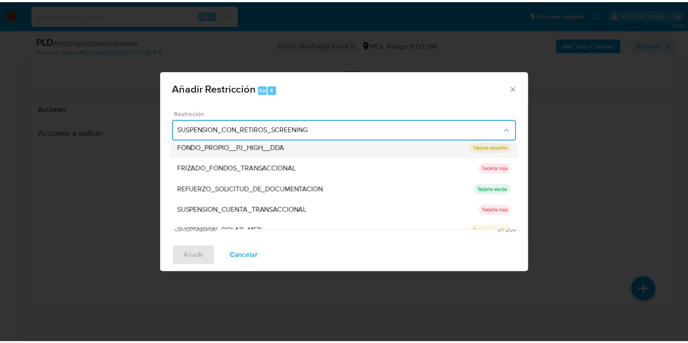
scroll to position [163, 0]
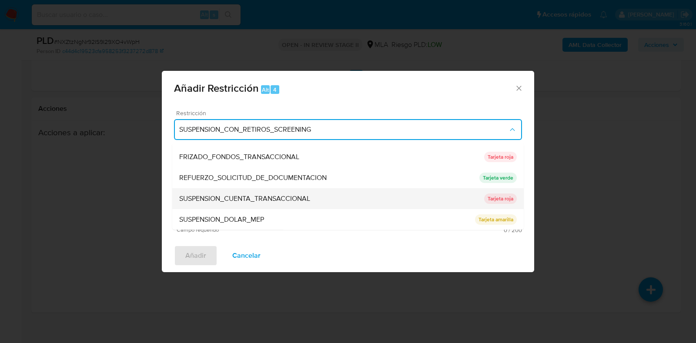
click at [294, 196] on span "SUSPENSION_CUENTA_TRANSACCIONAL" at bounding box center [244, 199] width 131 height 9
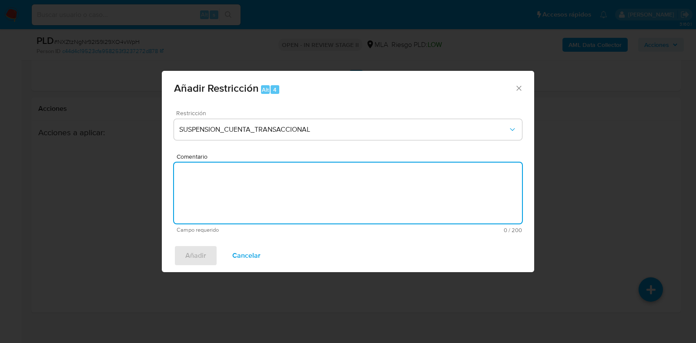
click at [294, 203] on textarea "Comentario" at bounding box center [348, 193] width 348 height 61
type textarea "AML"
click at [188, 261] on span "Añadir" at bounding box center [195, 255] width 21 height 19
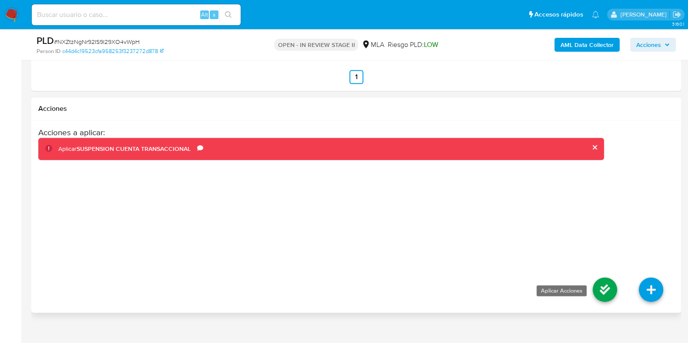
click at [614, 302] on icon at bounding box center [605, 290] width 24 height 24
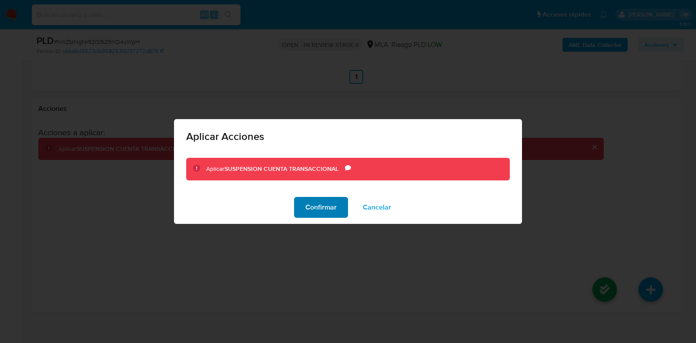
click at [307, 207] on span "Confirmar" at bounding box center [321, 207] width 31 height 19
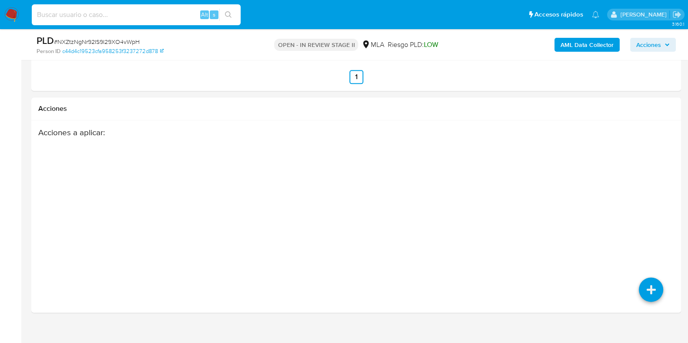
click at [137, 16] on input at bounding box center [136, 14] width 209 height 11
paste input "8X1X5HY0w42O0i6K7KrIXGwz"
type input "8X1X5HY0w42O0i6K7KrIXGwz"
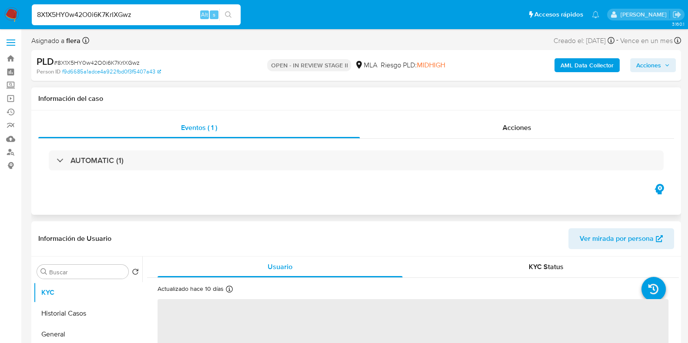
select select "10"
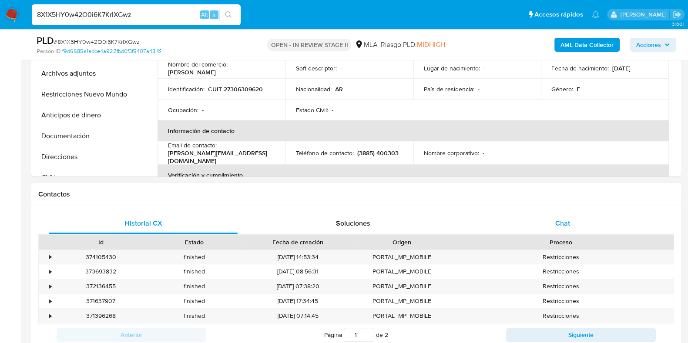
click at [555, 232] on div "Chat" at bounding box center [562, 223] width 189 height 21
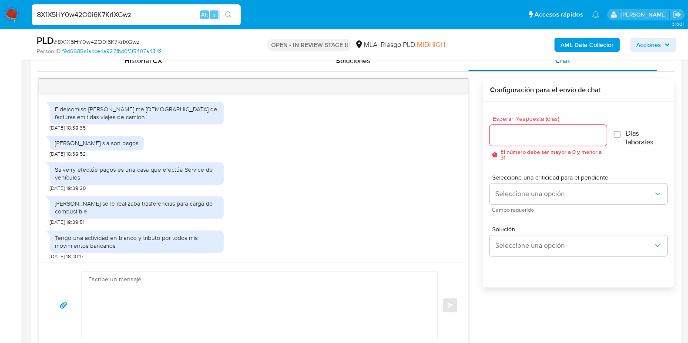
scroll to position [242, 0]
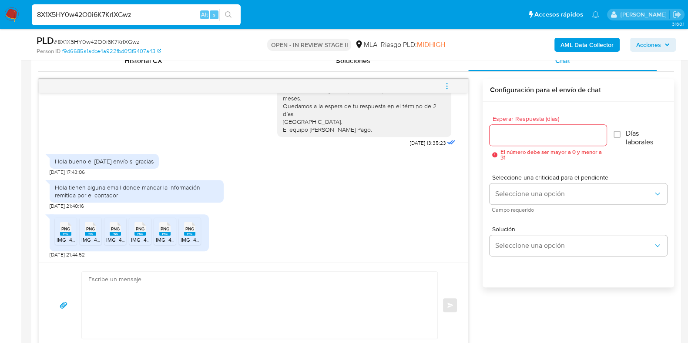
click at [67, 233] on rect at bounding box center [65, 234] width 11 height 4
click at [85, 232] on rect at bounding box center [90, 234] width 11 height 4
click at [111, 232] on rect at bounding box center [115, 234] width 11 height 4
click at [144, 234] on rect at bounding box center [139, 234] width 11 height 4
click at [165, 234] on icon "PNG" at bounding box center [164, 229] width 11 height 15
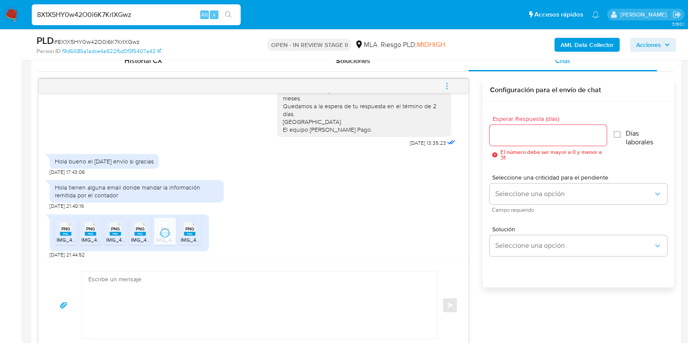
click at [186, 234] on rect at bounding box center [189, 234] width 11 height 4
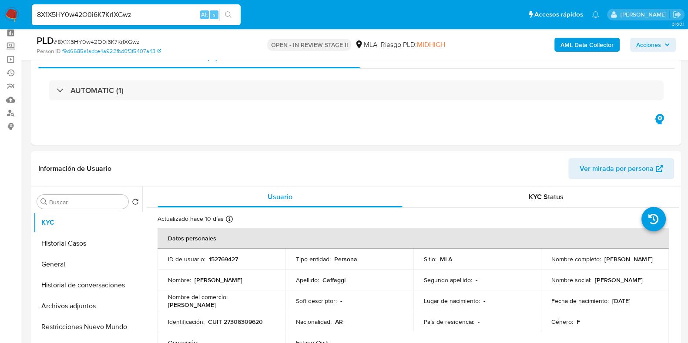
scroll to position [54, 0]
